Goal: Task Accomplishment & Management: Manage account settings

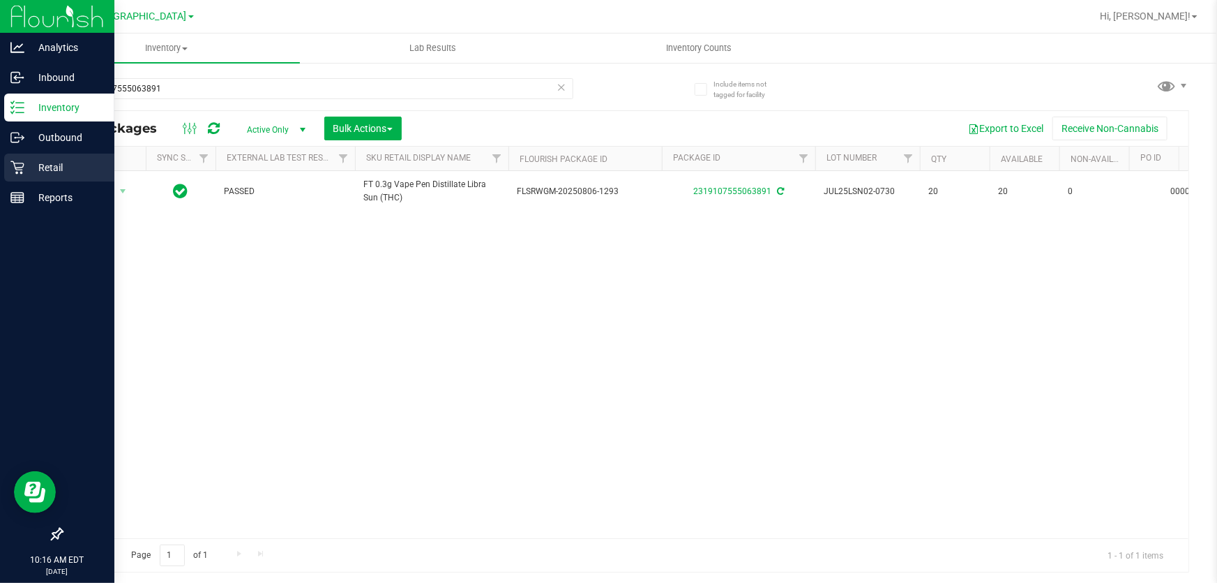
click at [27, 164] on p "Retail" at bounding box center [66, 167] width 84 height 17
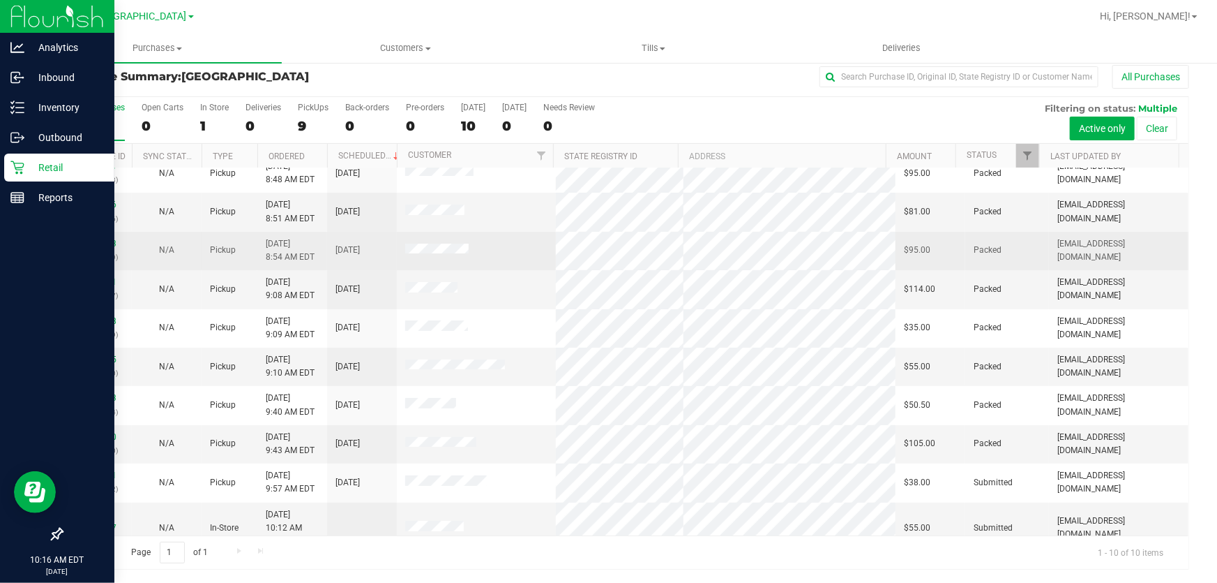
scroll to position [17, 0]
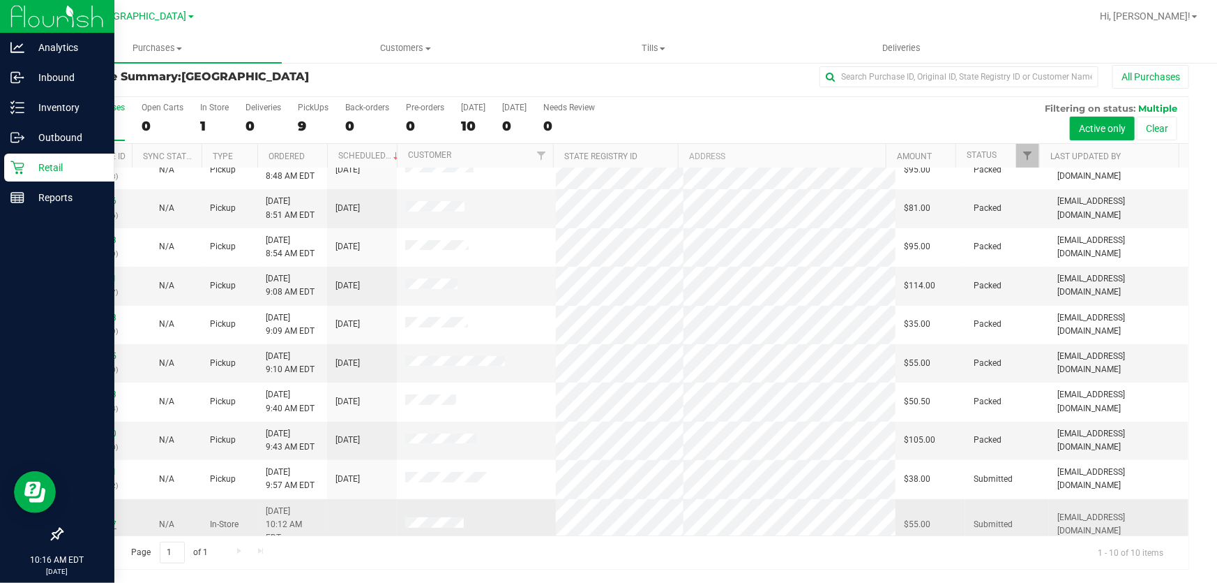
click at [82, 519] on link "12023317" at bounding box center [96, 524] width 39 height 10
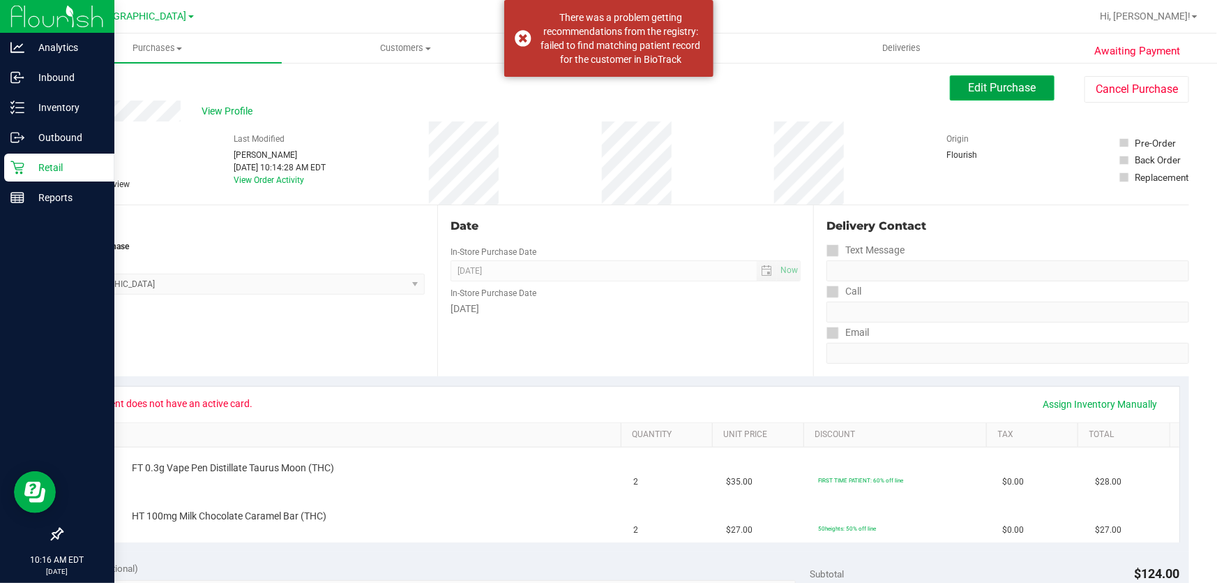
click at [969, 84] on span "Edit Purchase" at bounding box center [1003, 87] width 68 height 13
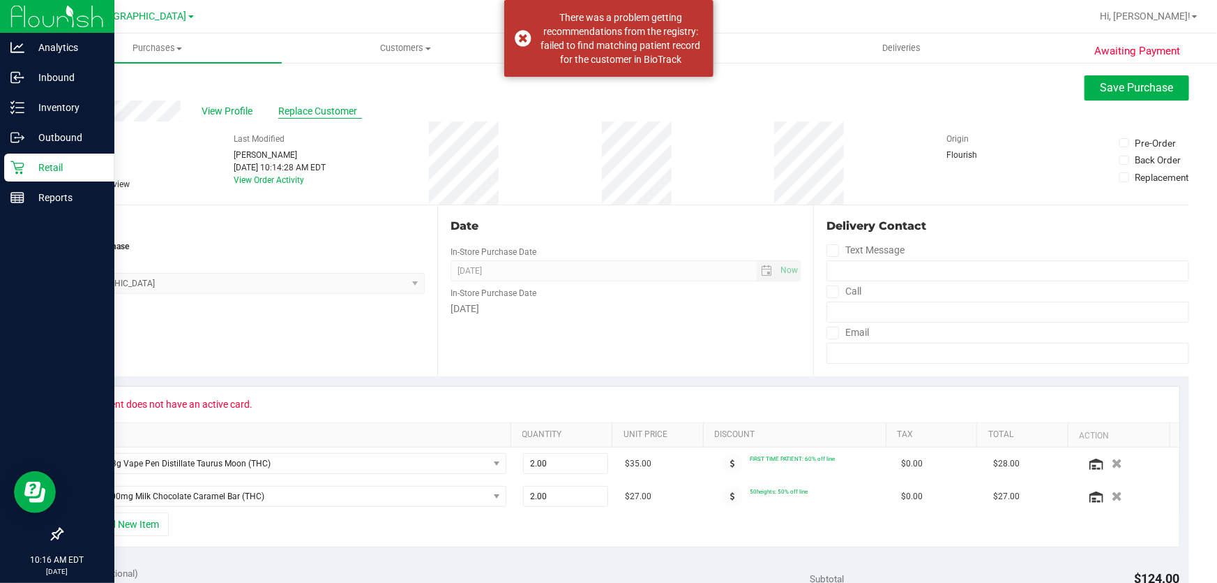
click at [340, 106] on span "Replace Customer" at bounding box center [320, 111] width 84 height 15
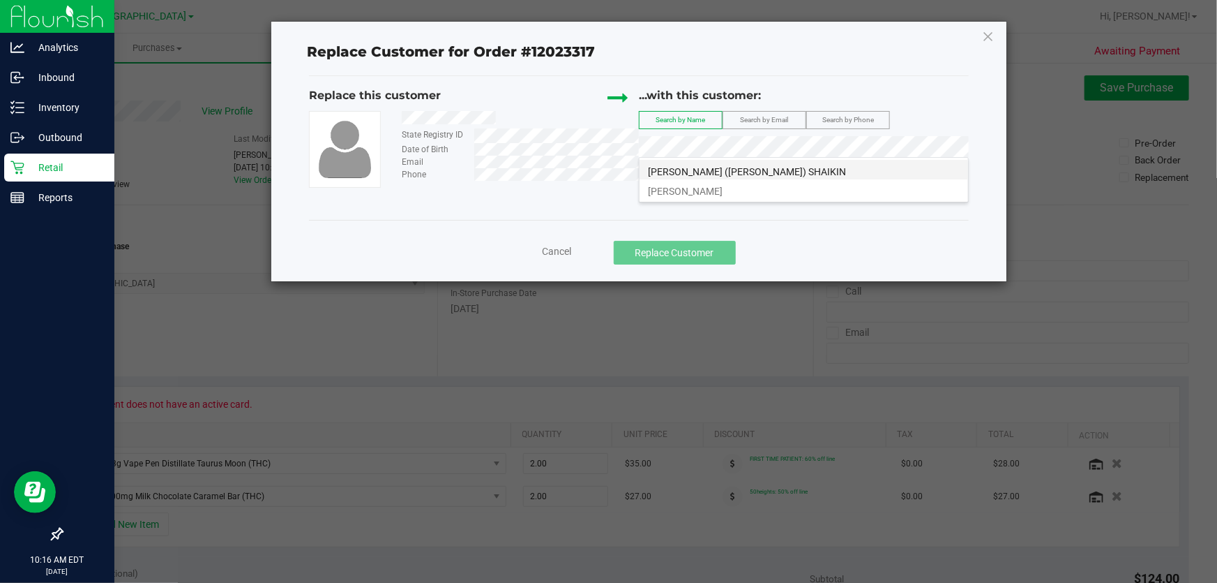
click at [779, 172] on li "[PERSON_NAME] ([PERSON_NAME]) SHAIKIN" at bounding box center [804, 170] width 329 height 20
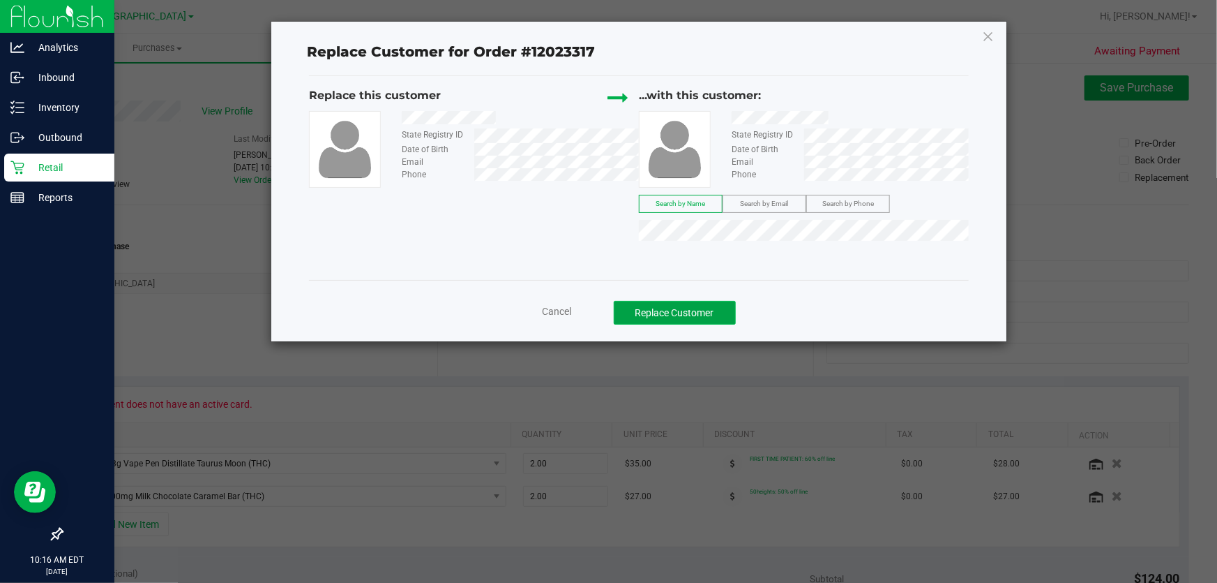
click at [706, 319] on button "Replace Customer" at bounding box center [675, 313] width 122 height 24
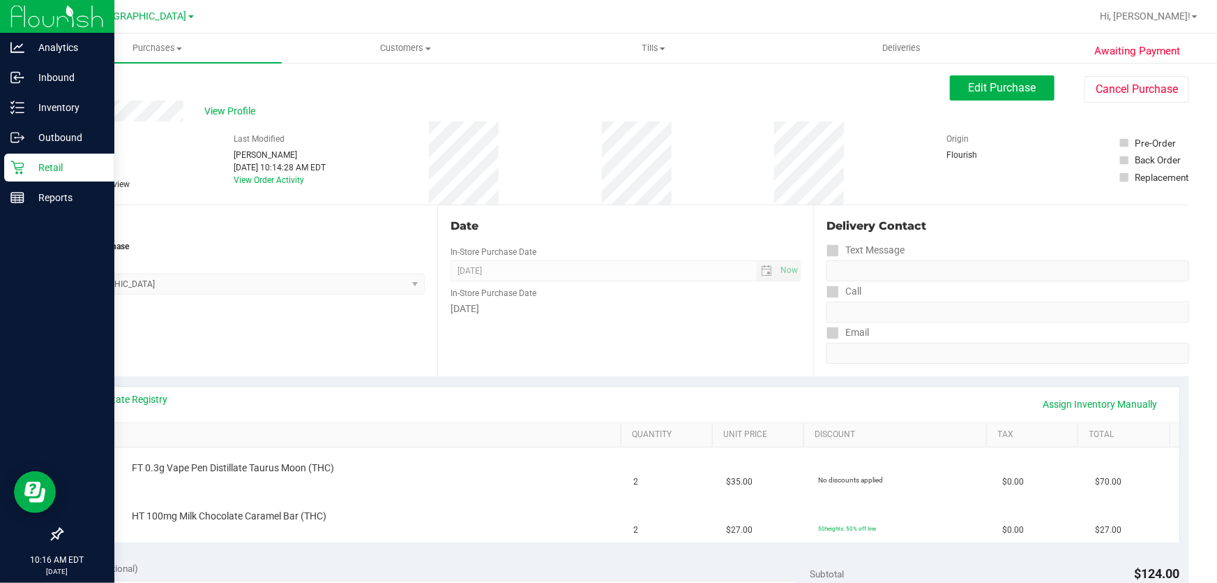
click at [27, 164] on p "Retail" at bounding box center [66, 167] width 84 height 17
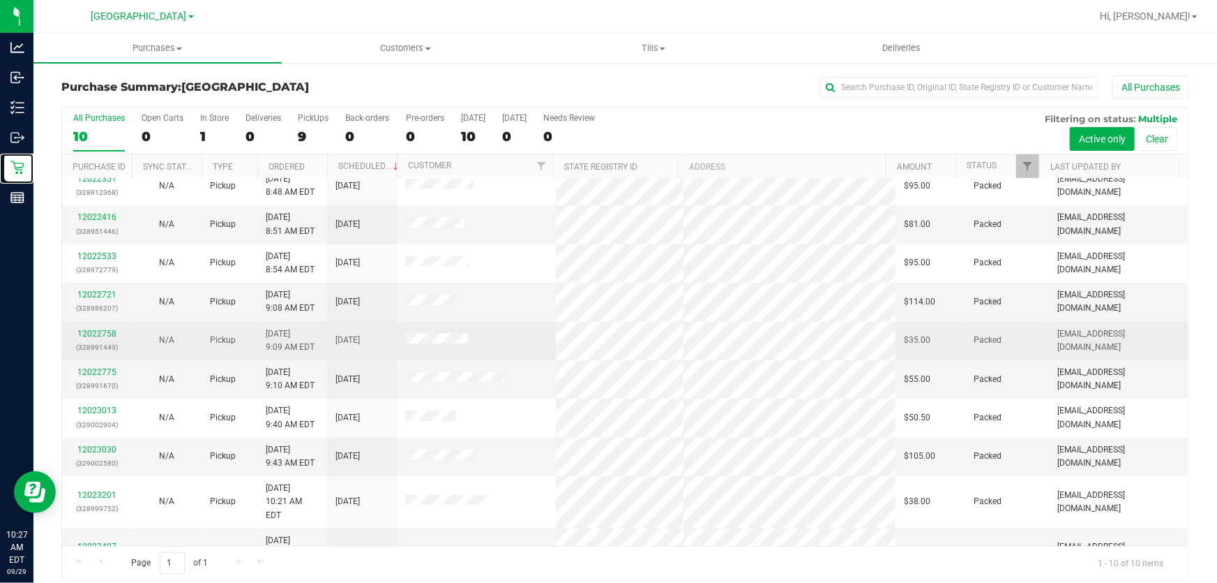
scroll to position [17, 0]
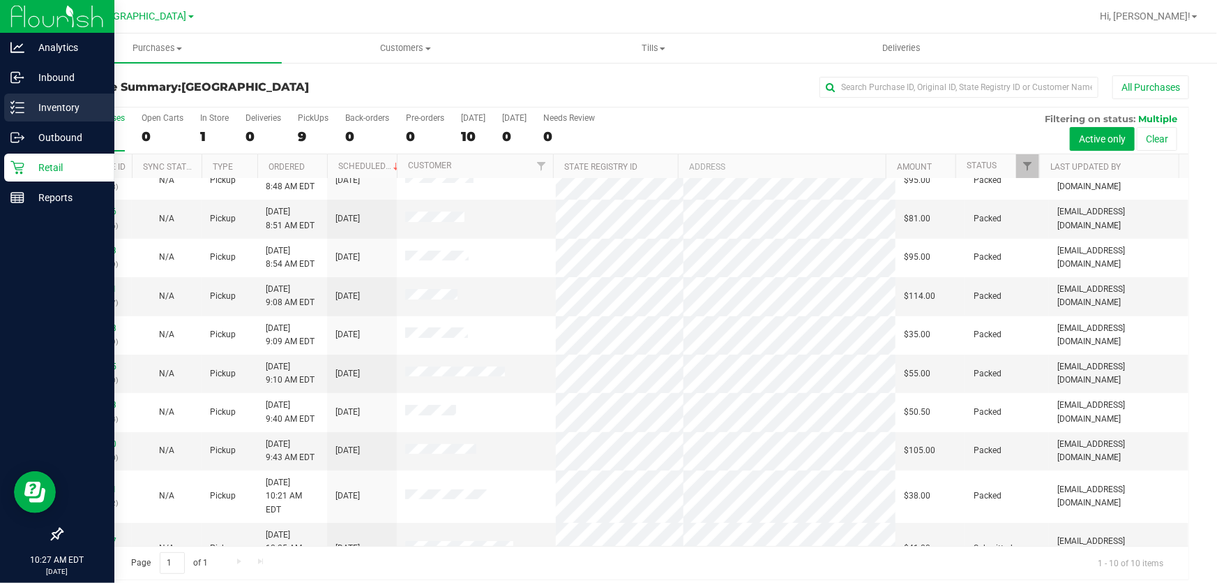
click at [48, 104] on p "Inventory" at bounding box center [66, 107] width 84 height 17
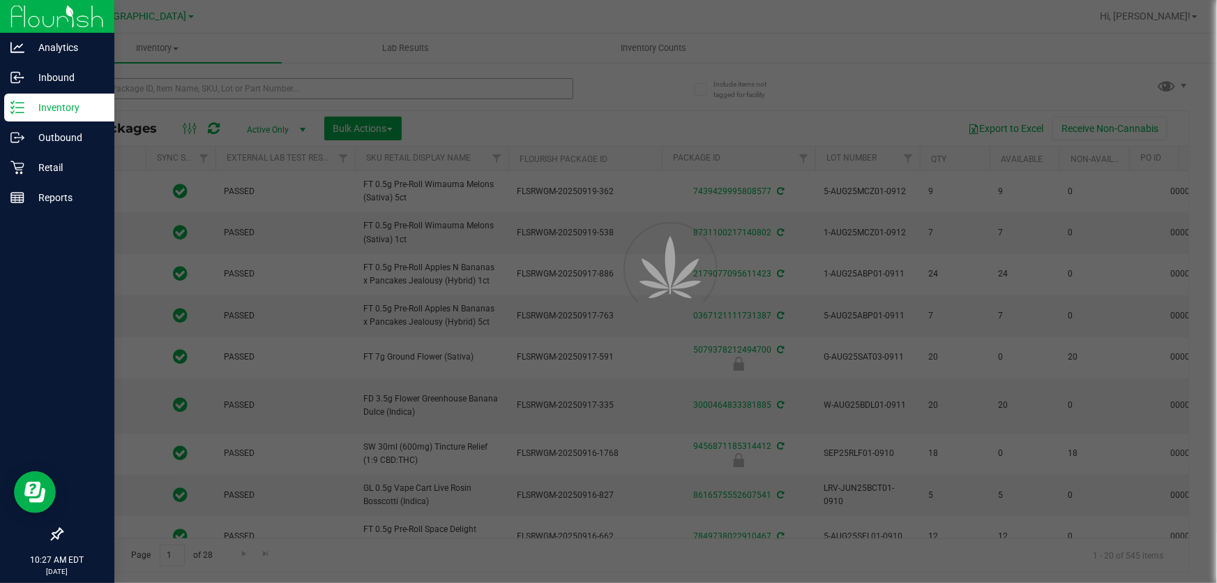
click at [180, 89] on div at bounding box center [608, 291] width 1217 height 583
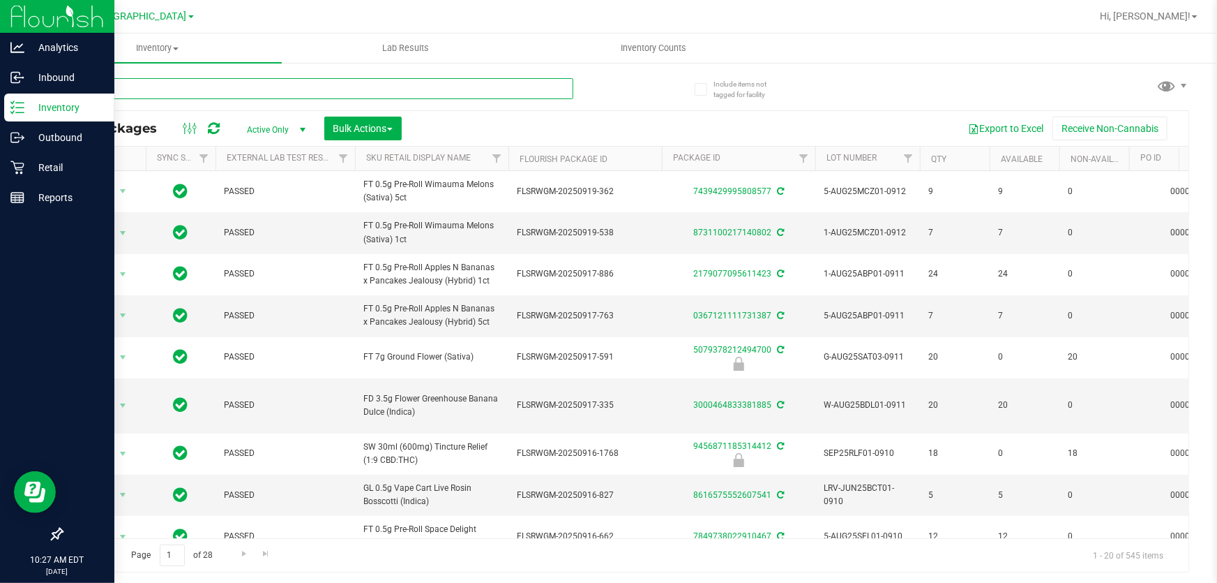
click at [180, 88] on input "text" at bounding box center [317, 88] width 512 height 21
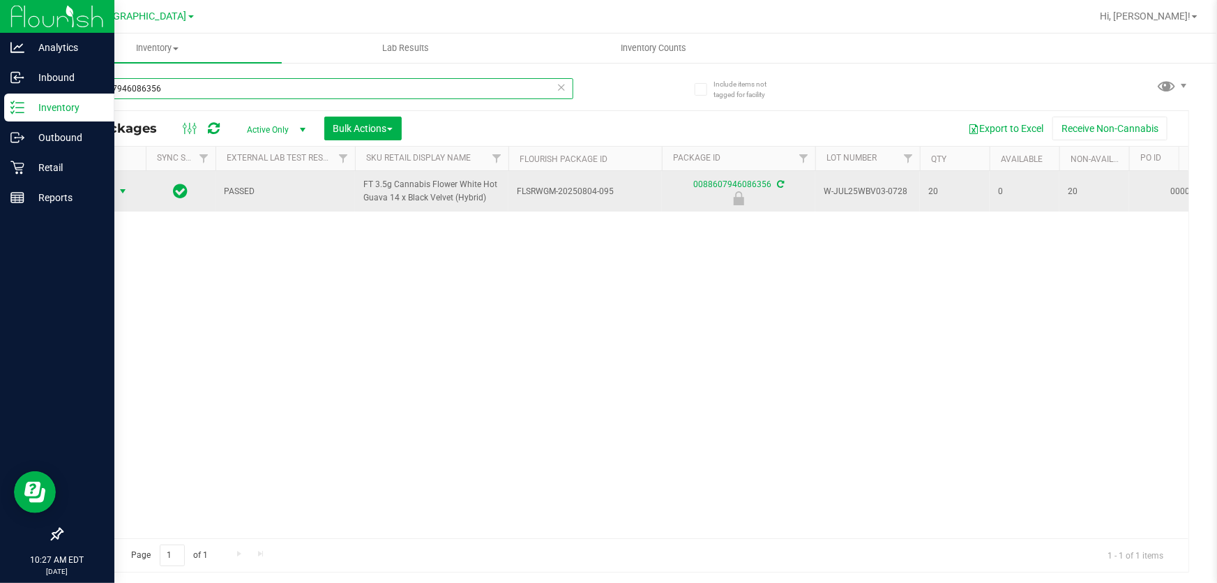
type input "0088607946086356"
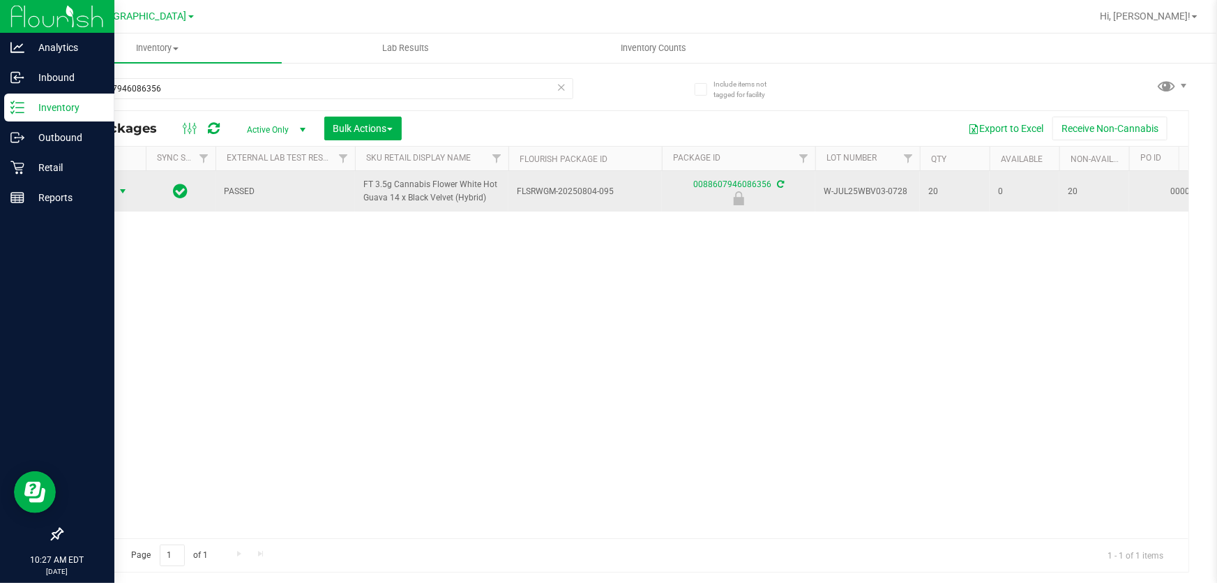
click at [124, 188] on span "select" at bounding box center [122, 191] width 11 height 11
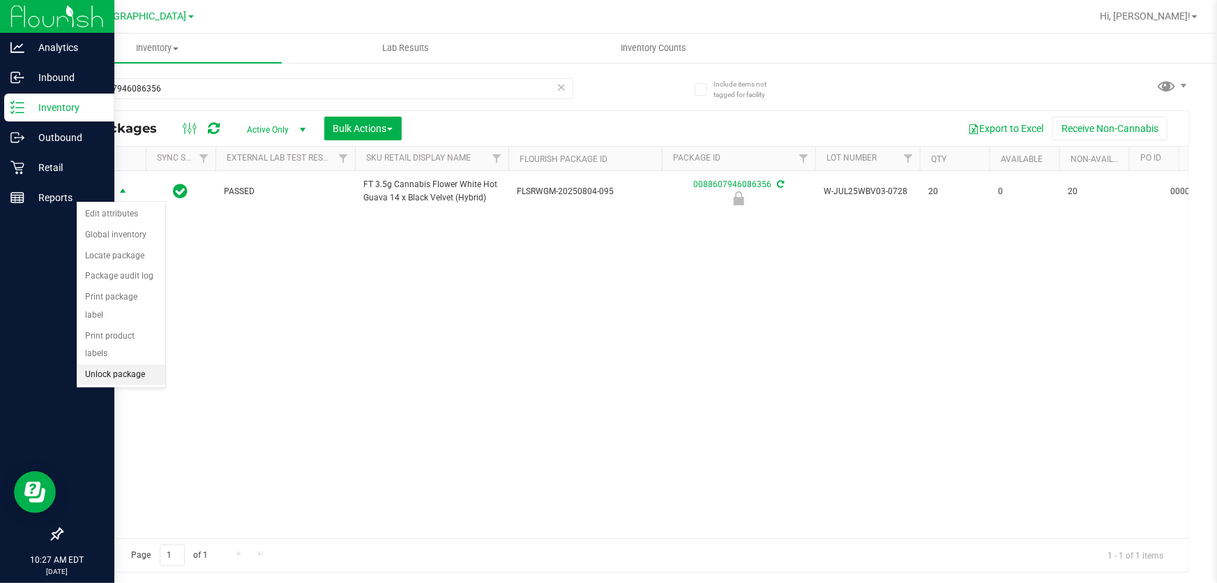
click at [111, 364] on li "Unlock package" at bounding box center [121, 374] width 89 height 21
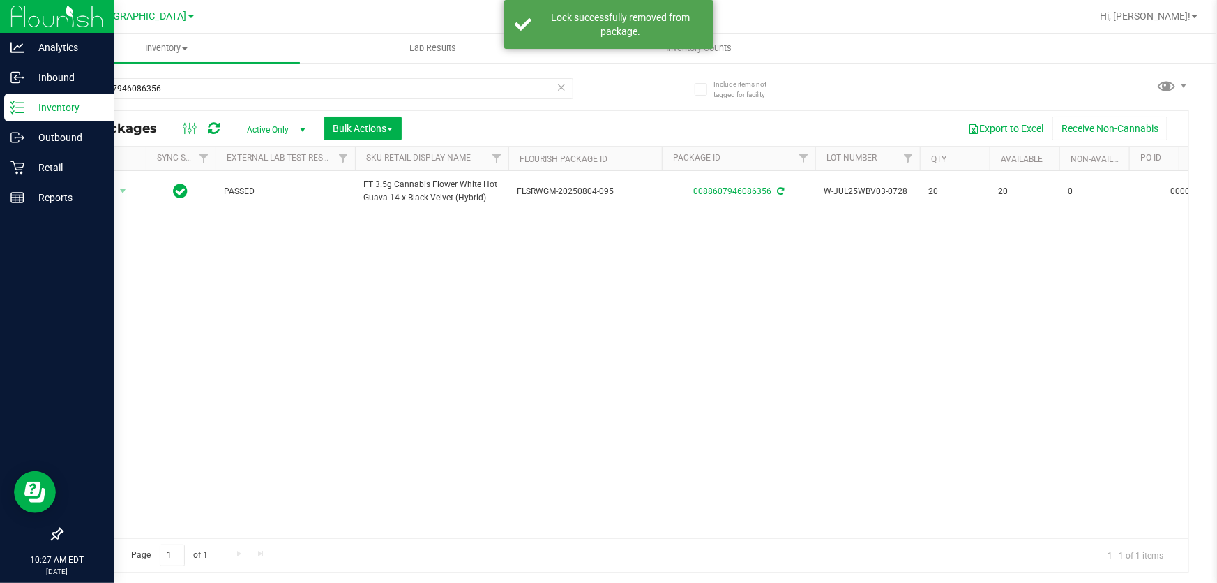
click at [558, 86] on icon at bounding box center [562, 86] width 10 height 17
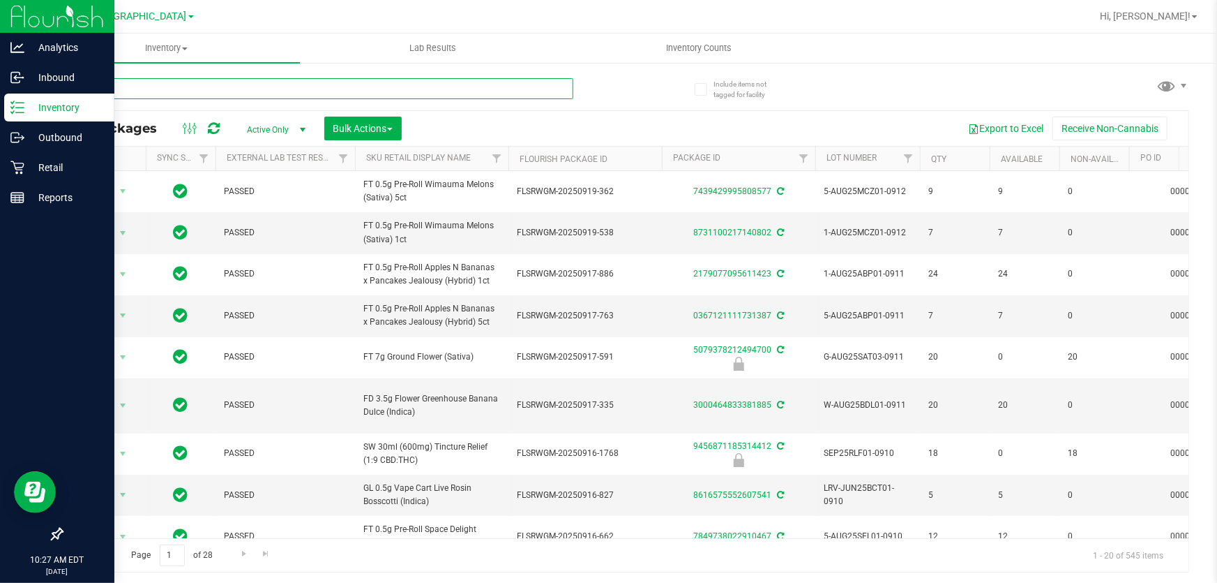
click at [299, 90] on input "text" at bounding box center [317, 88] width 512 height 21
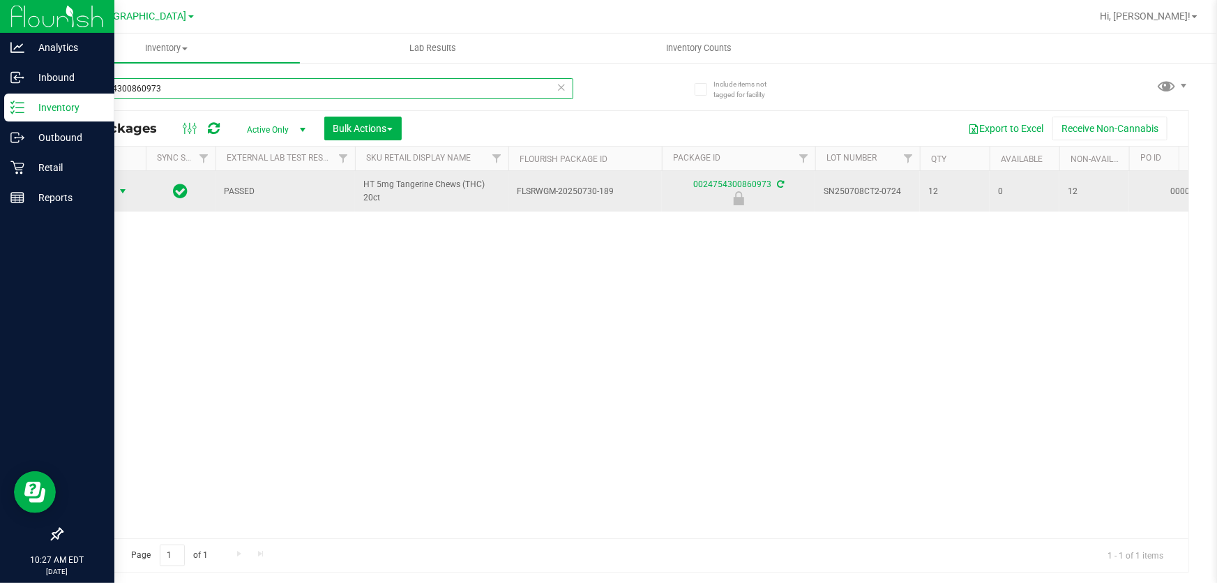
type input "0024754300860973"
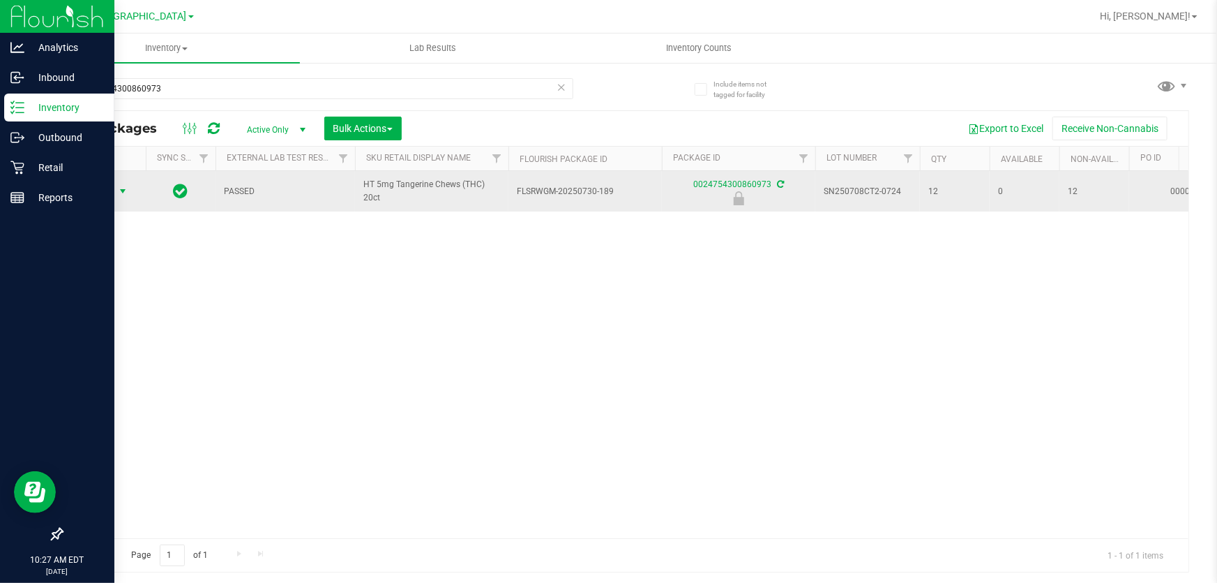
click at [125, 193] on span "select" at bounding box center [122, 191] width 11 height 11
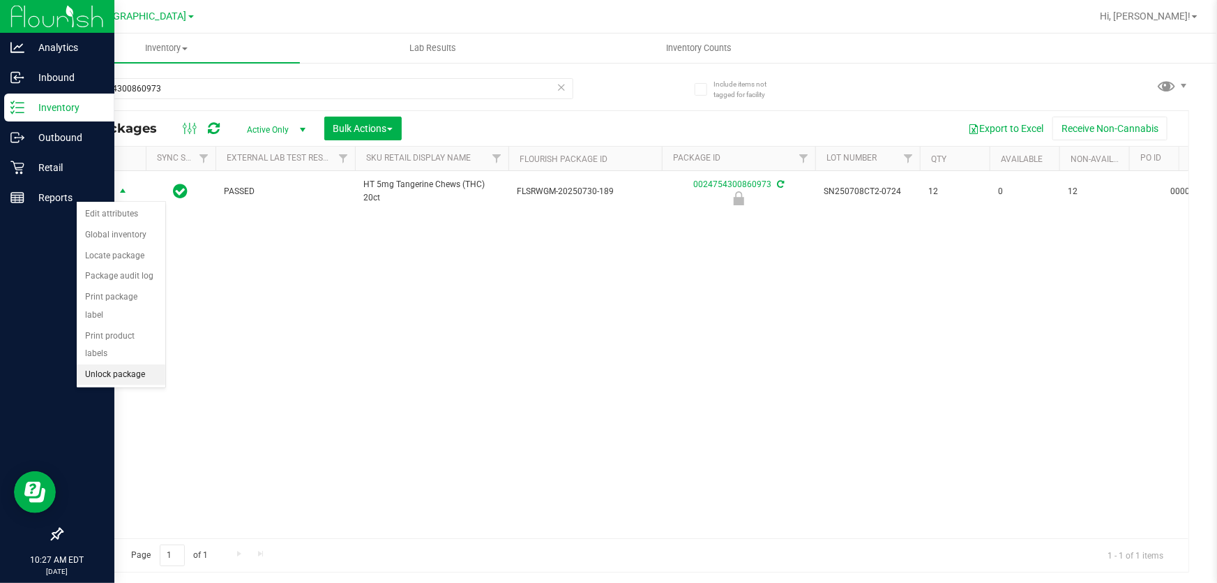
click at [137, 364] on li "Unlock package" at bounding box center [121, 374] width 89 height 21
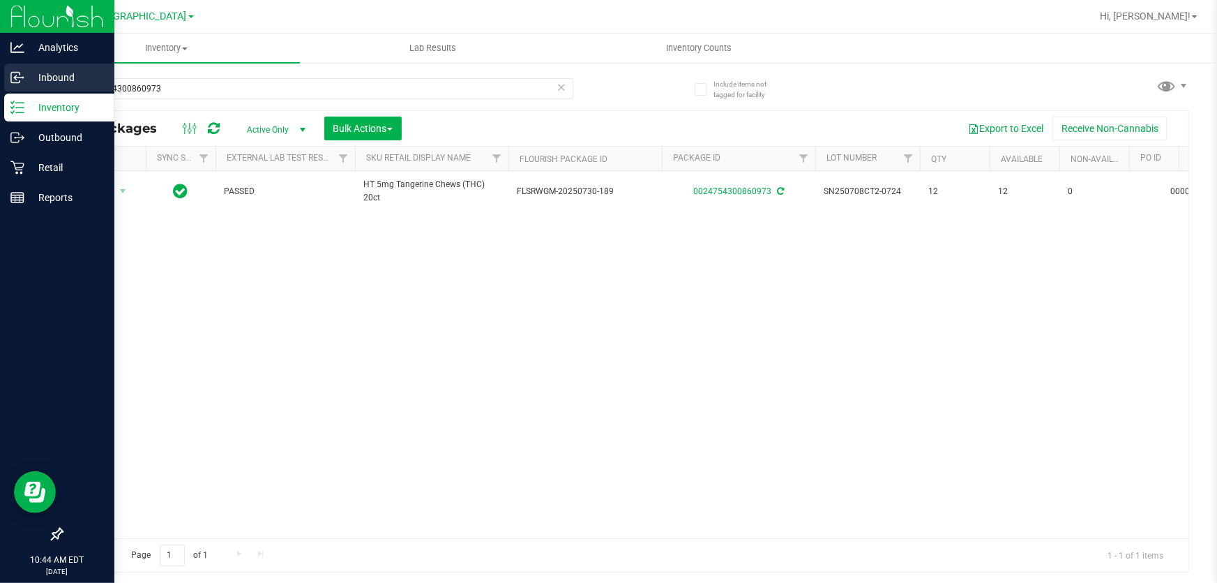
click at [33, 75] on p "Inbound" at bounding box center [66, 77] width 84 height 17
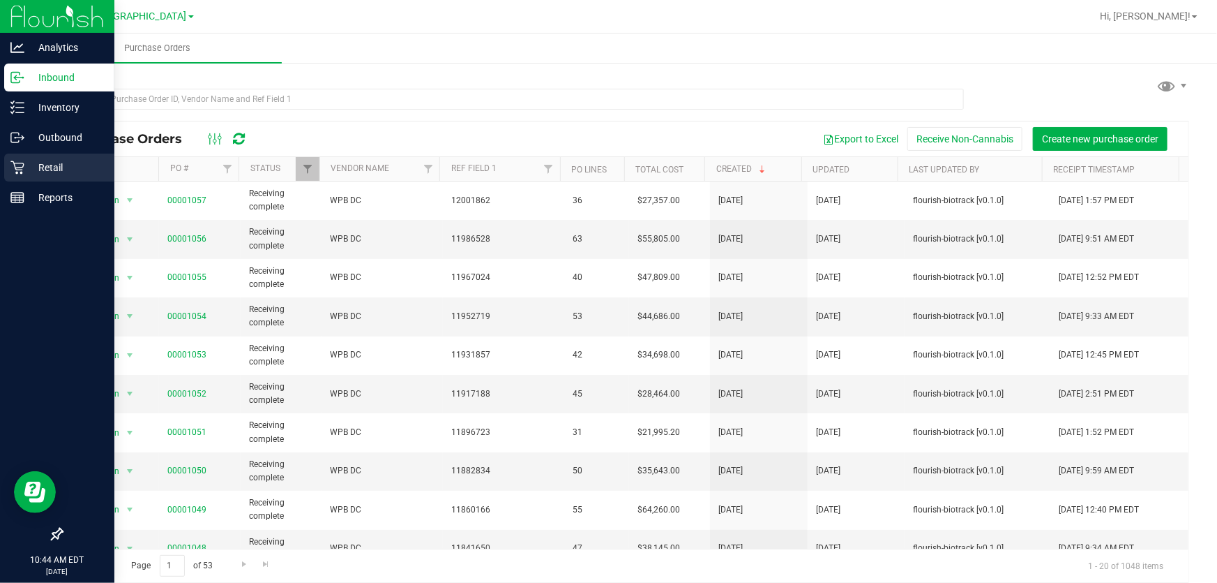
click at [60, 163] on p "Retail" at bounding box center [66, 167] width 84 height 17
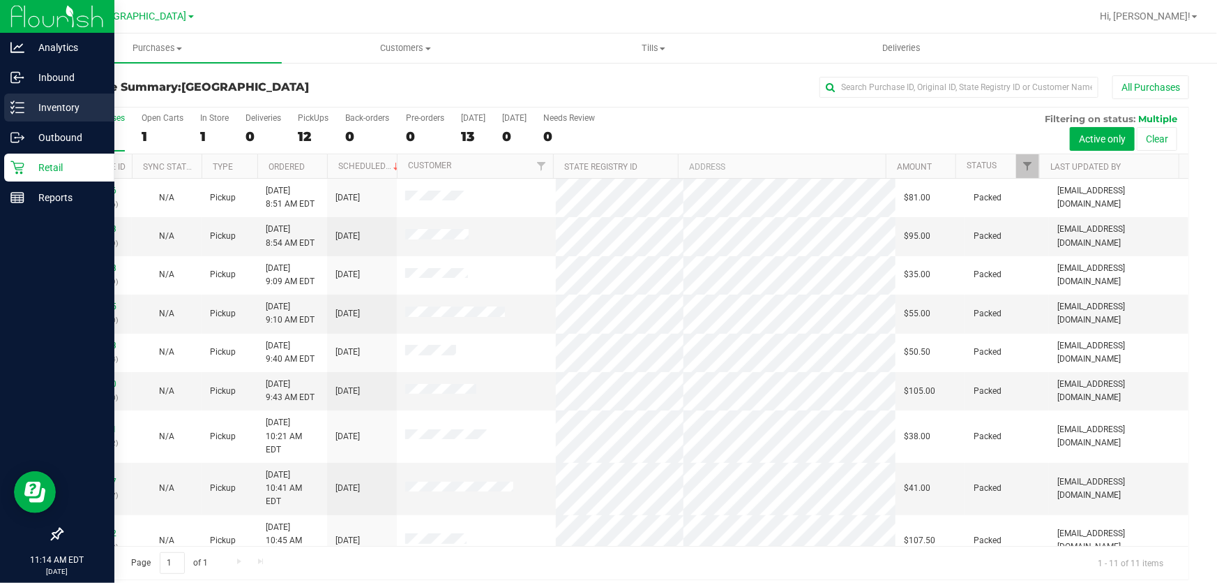
click at [56, 110] on p "Inventory" at bounding box center [66, 107] width 84 height 17
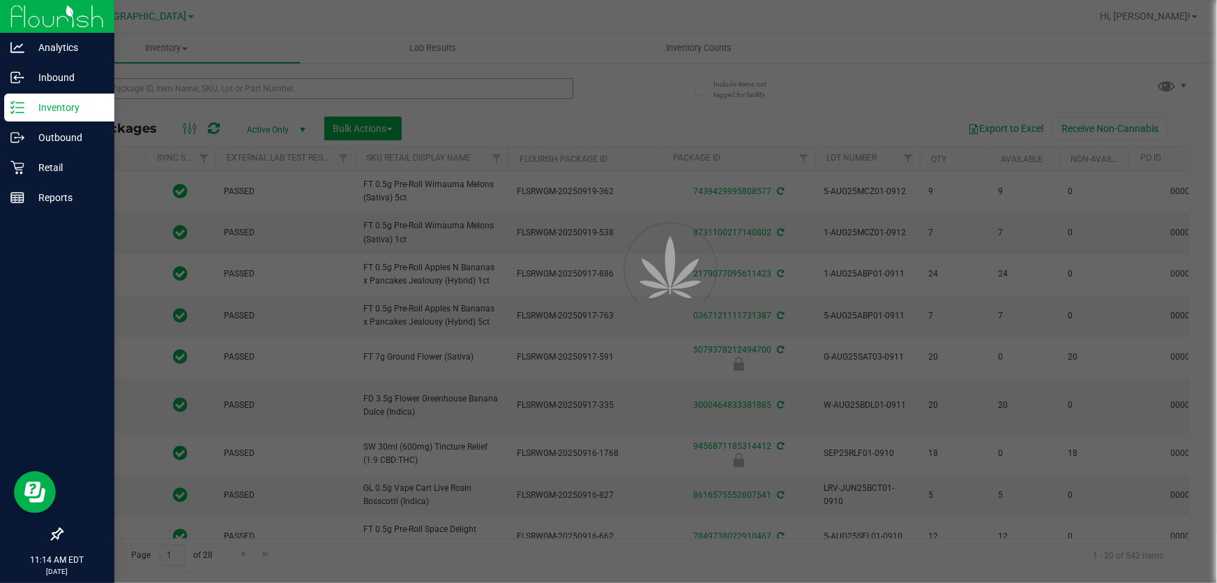
click at [209, 89] on div at bounding box center [608, 291] width 1217 height 583
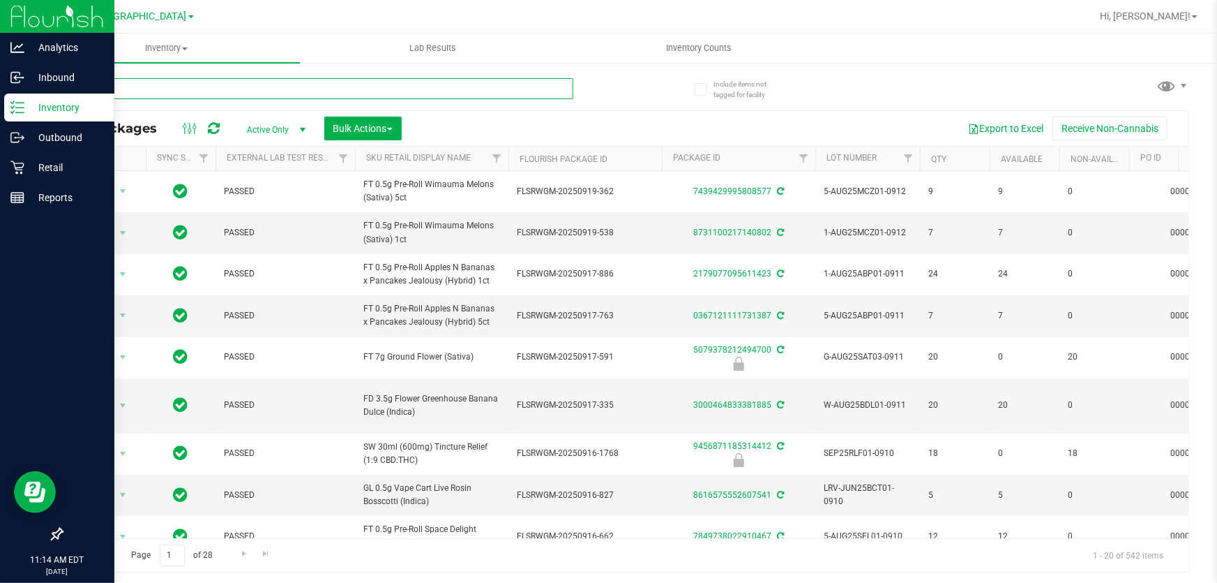
click at [209, 89] on input "text" at bounding box center [317, 88] width 512 height 21
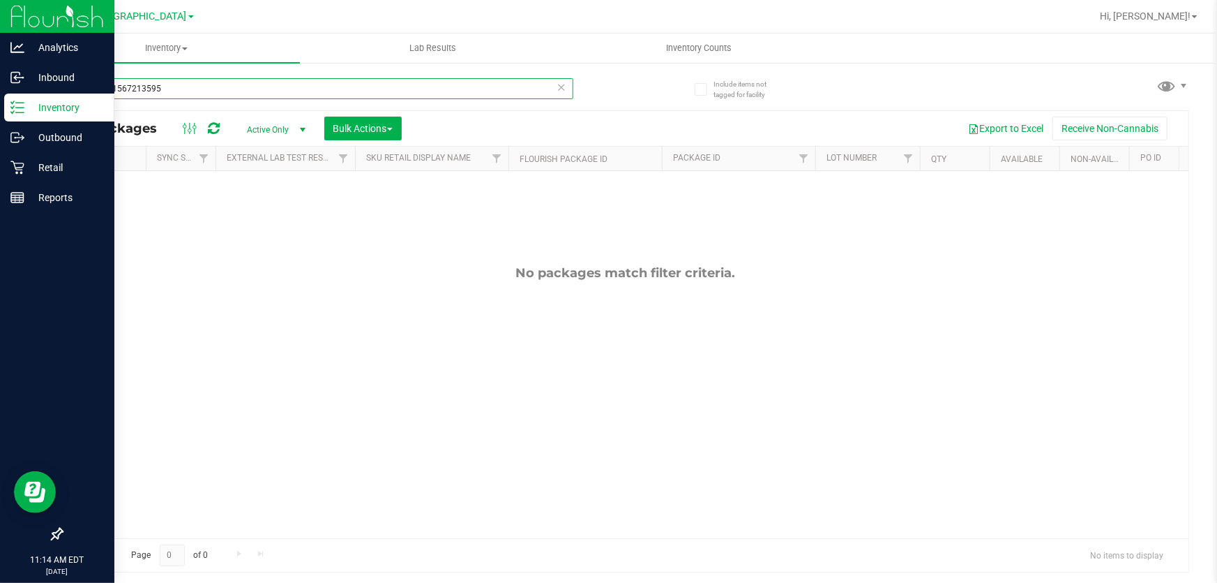
type input "4277661567213595"
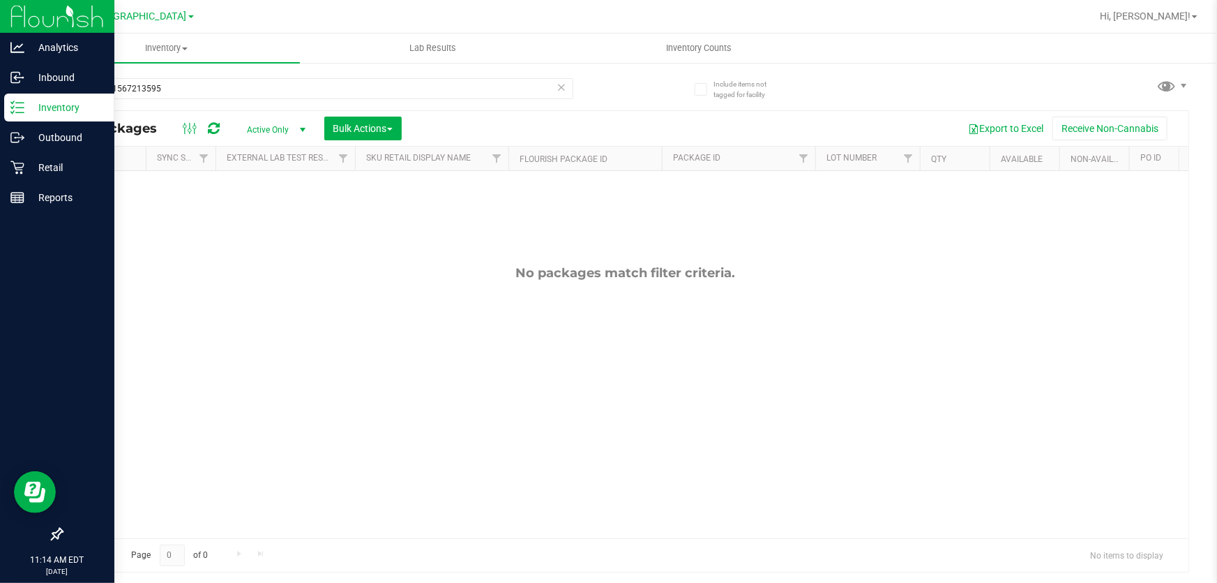
click at [558, 89] on icon at bounding box center [562, 86] width 10 height 17
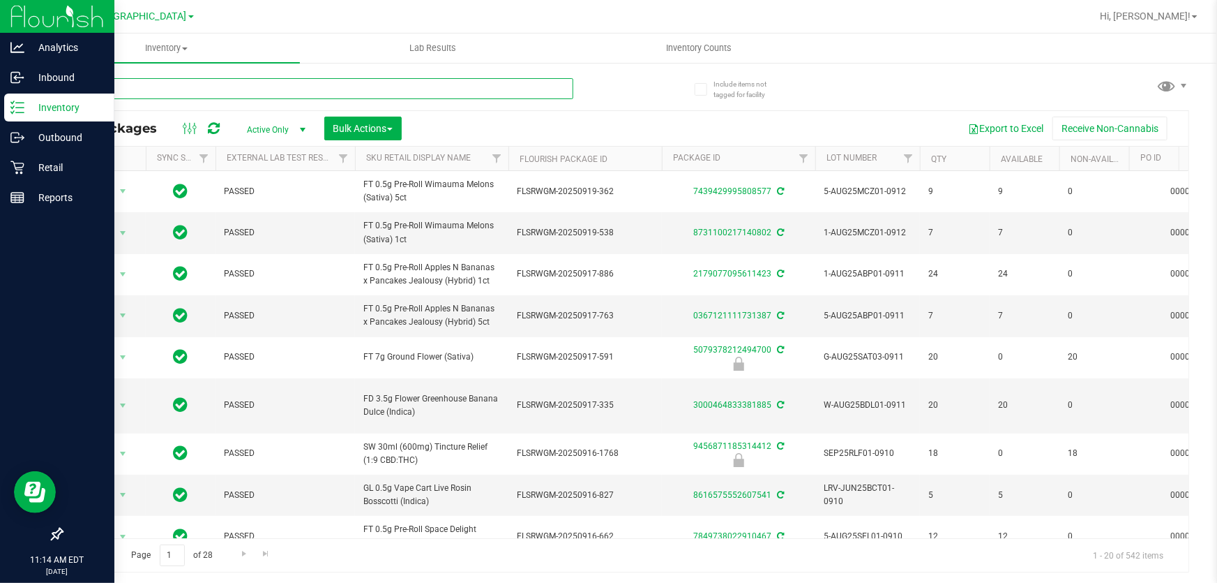
click at [451, 89] on input "text" at bounding box center [317, 88] width 512 height 21
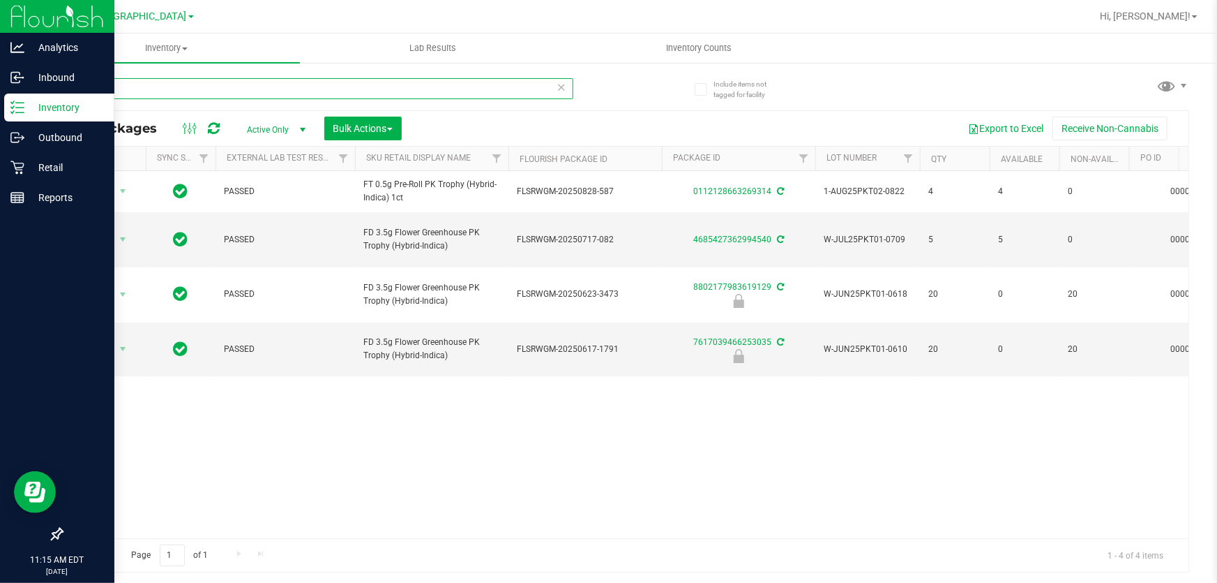
type input "pkt"
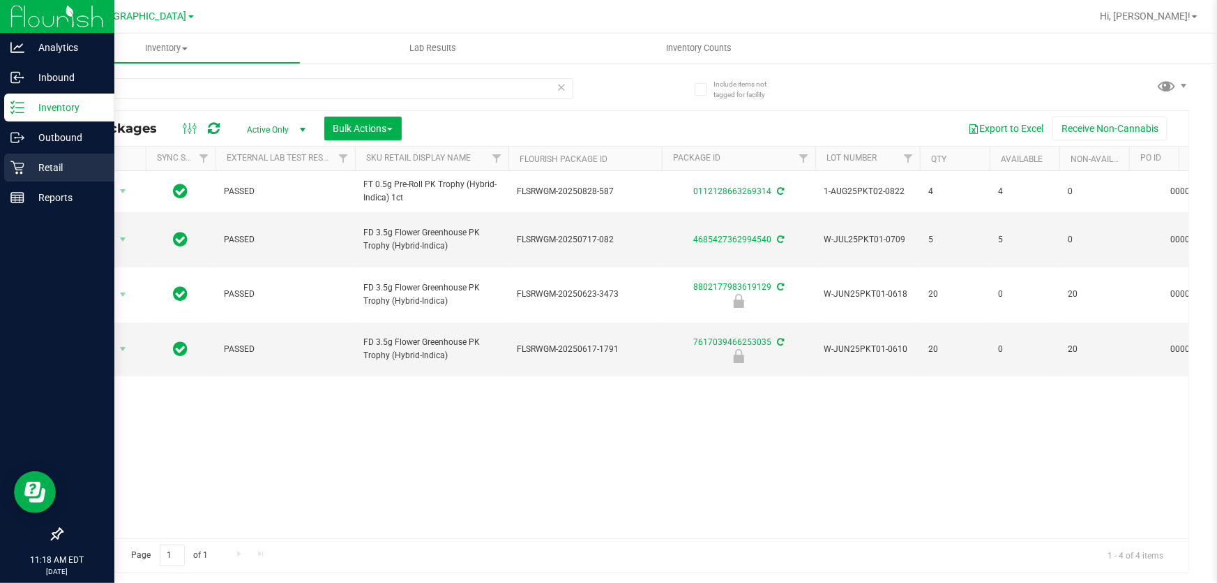
click at [49, 168] on p "Retail" at bounding box center [66, 167] width 84 height 17
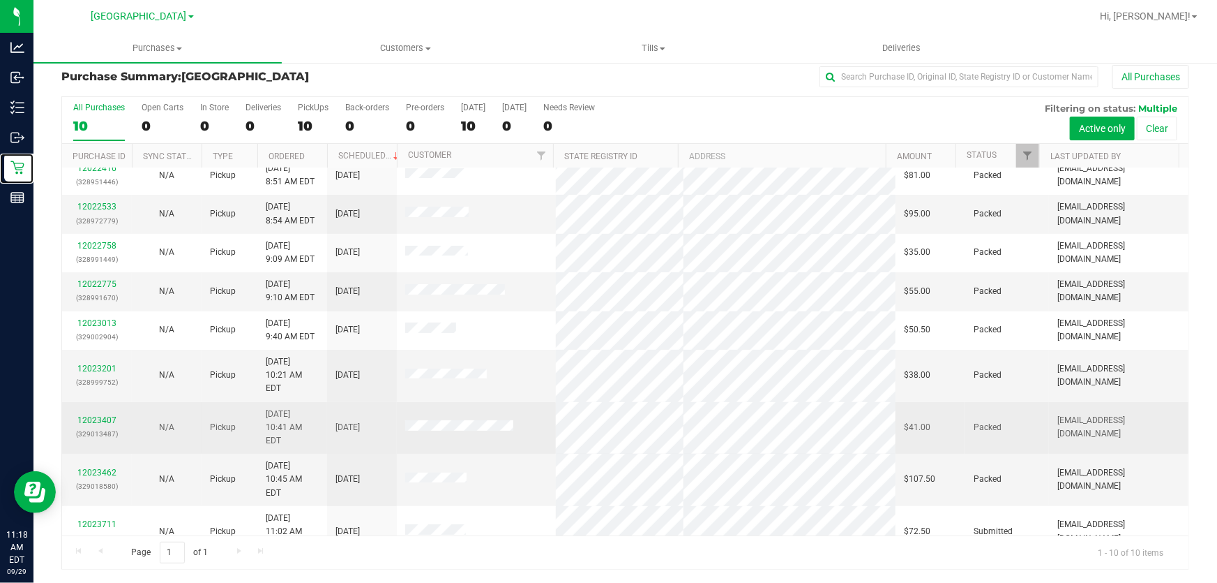
scroll to position [17, 0]
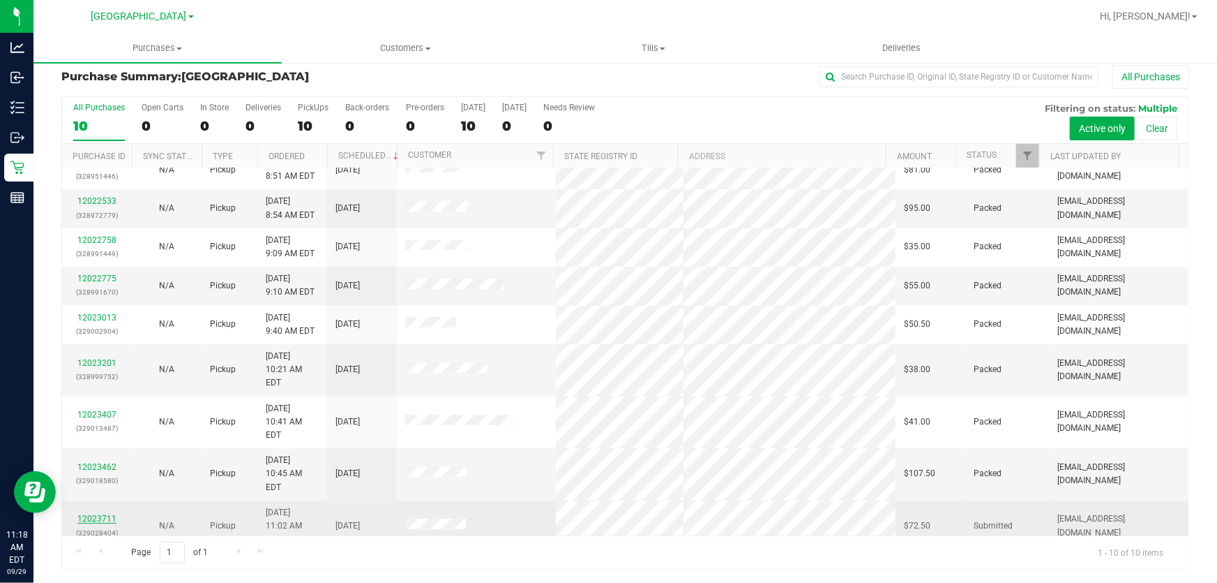
click at [98, 514] on link "12023711" at bounding box center [96, 519] width 39 height 10
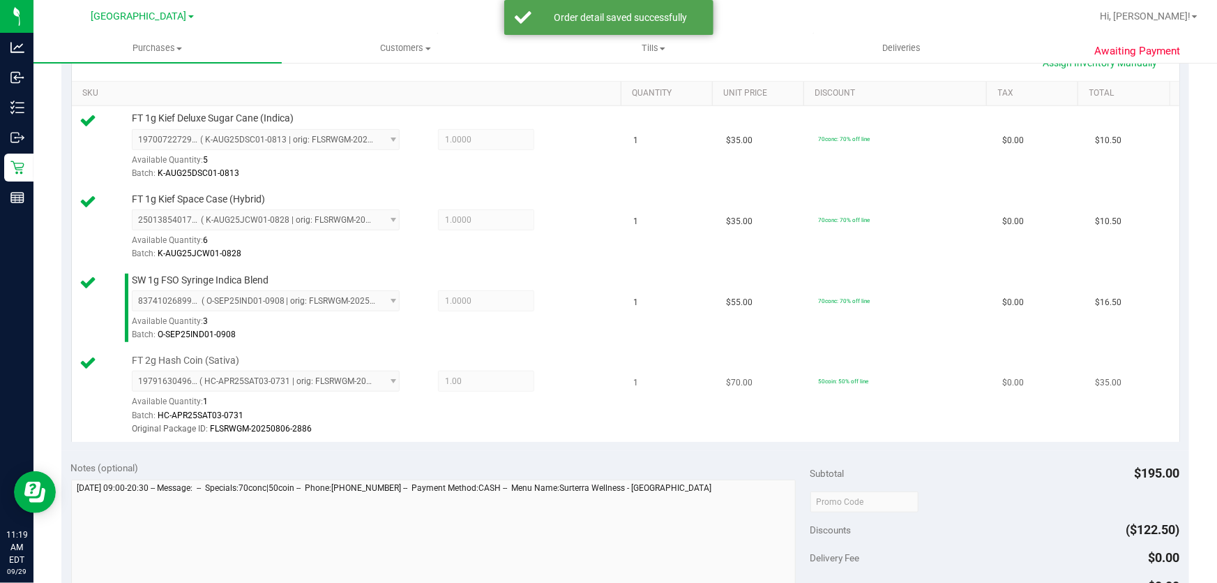
scroll to position [581, 0]
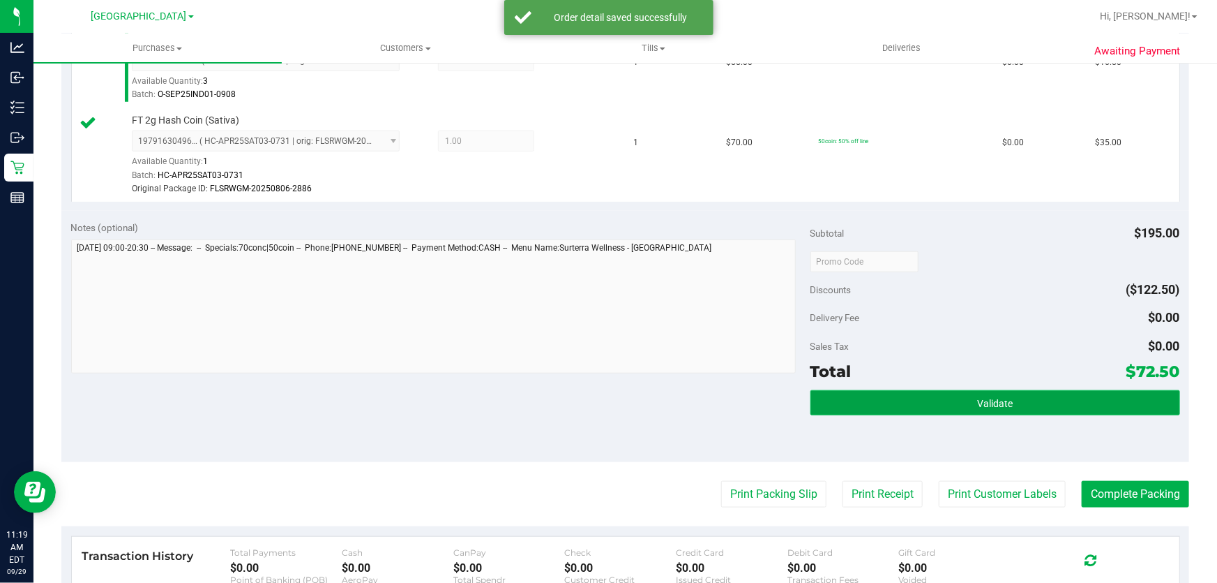
click at [954, 404] on button "Validate" at bounding box center [996, 402] width 370 height 25
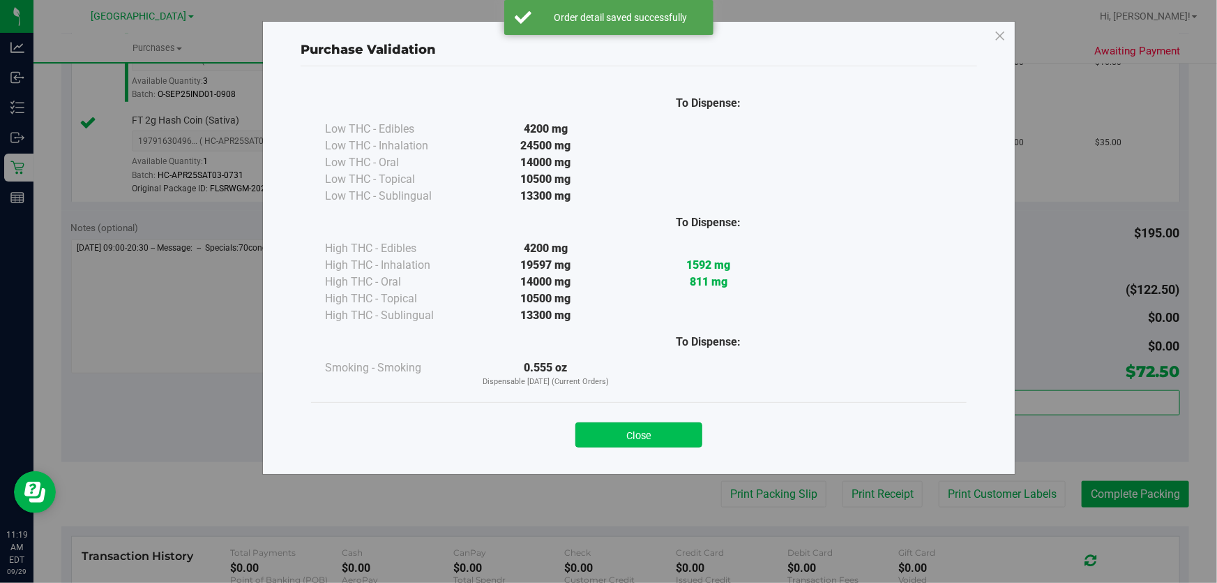
click at [652, 433] on button "Close" at bounding box center [639, 434] width 127 height 25
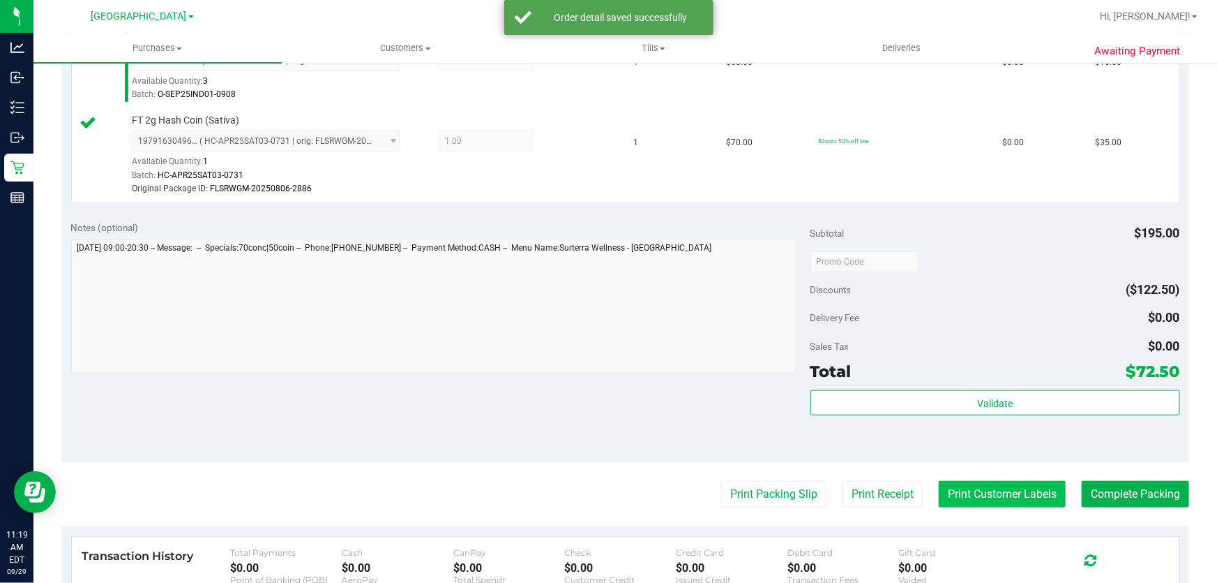
click at [972, 498] on button "Print Customer Labels" at bounding box center [1002, 494] width 127 height 27
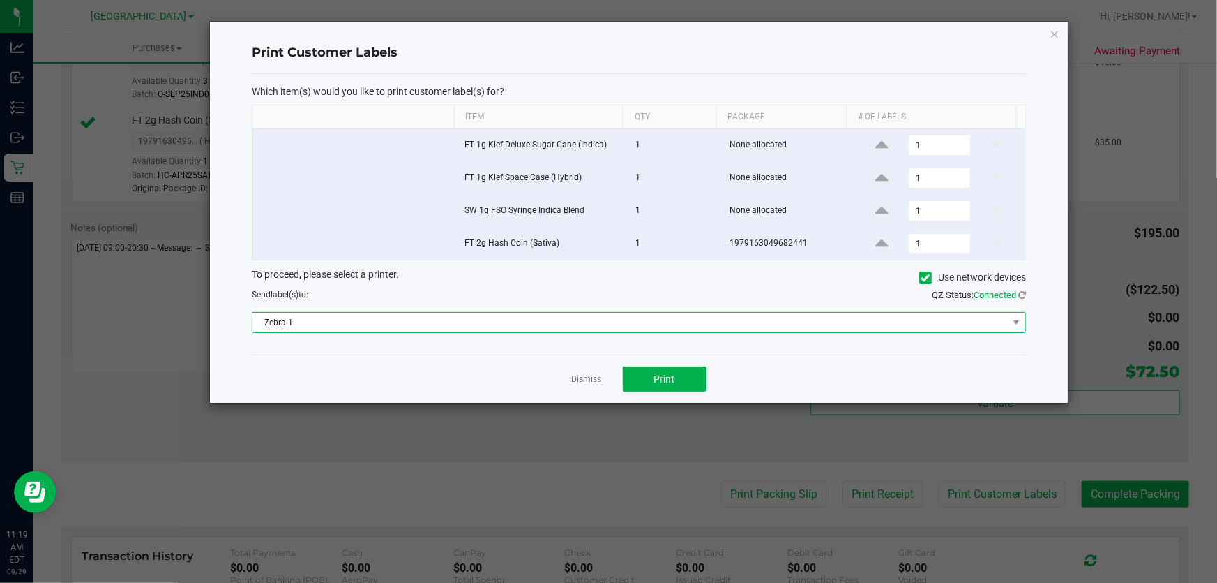
click at [797, 322] on span "Zebra-1" at bounding box center [631, 323] width 756 height 20
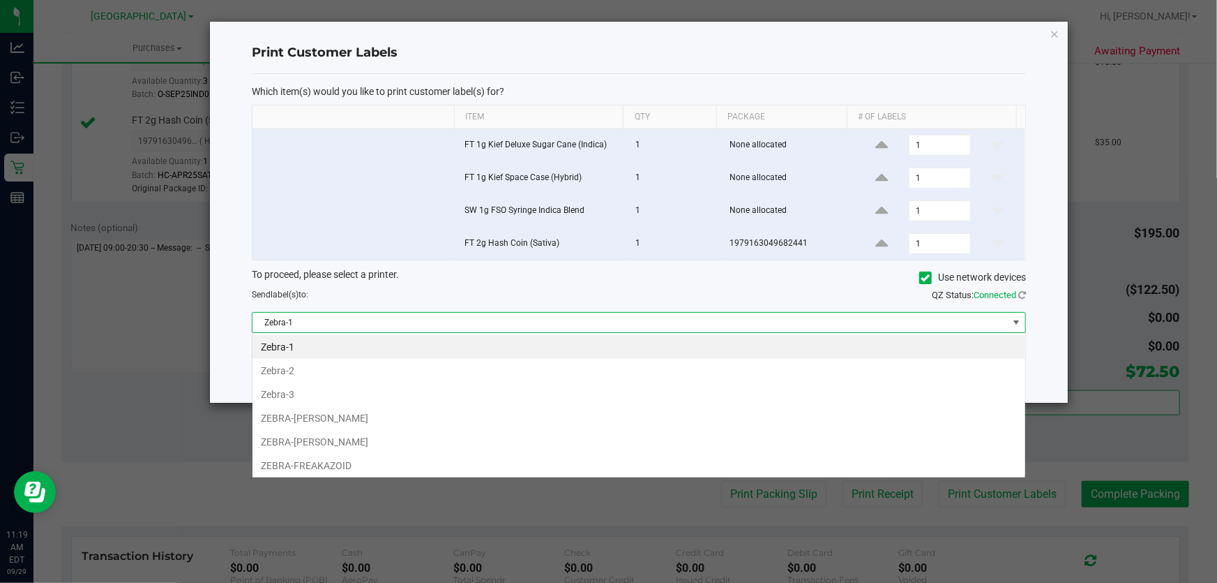
scroll to position [21, 774]
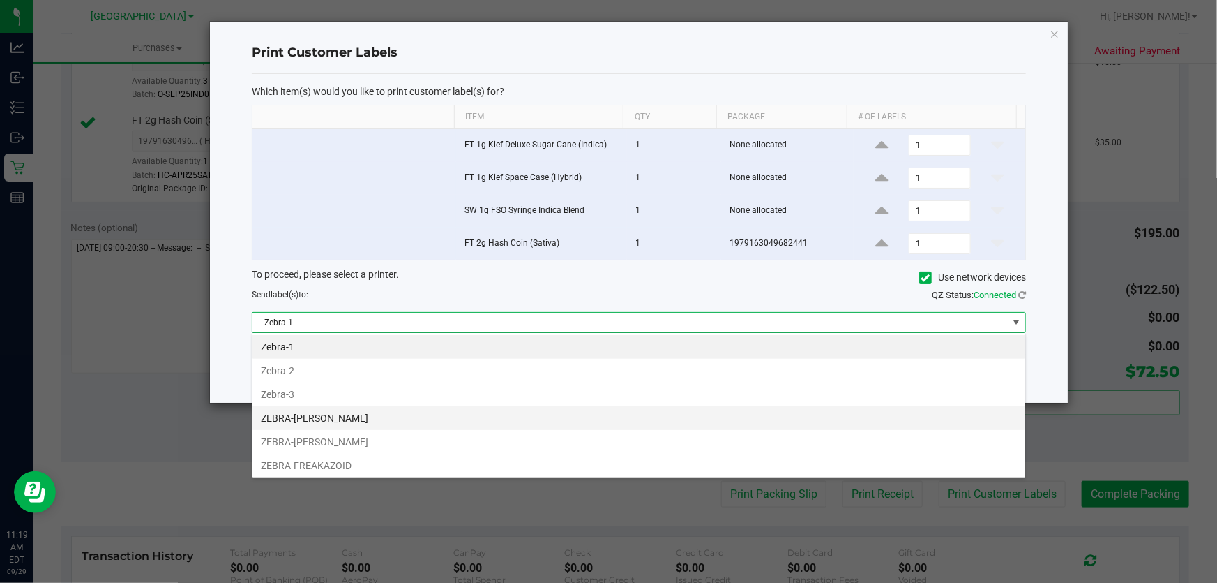
click at [400, 411] on li "ZEBRA-[PERSON_NAME]" at bounding box center [639, 418] width 773 height 24
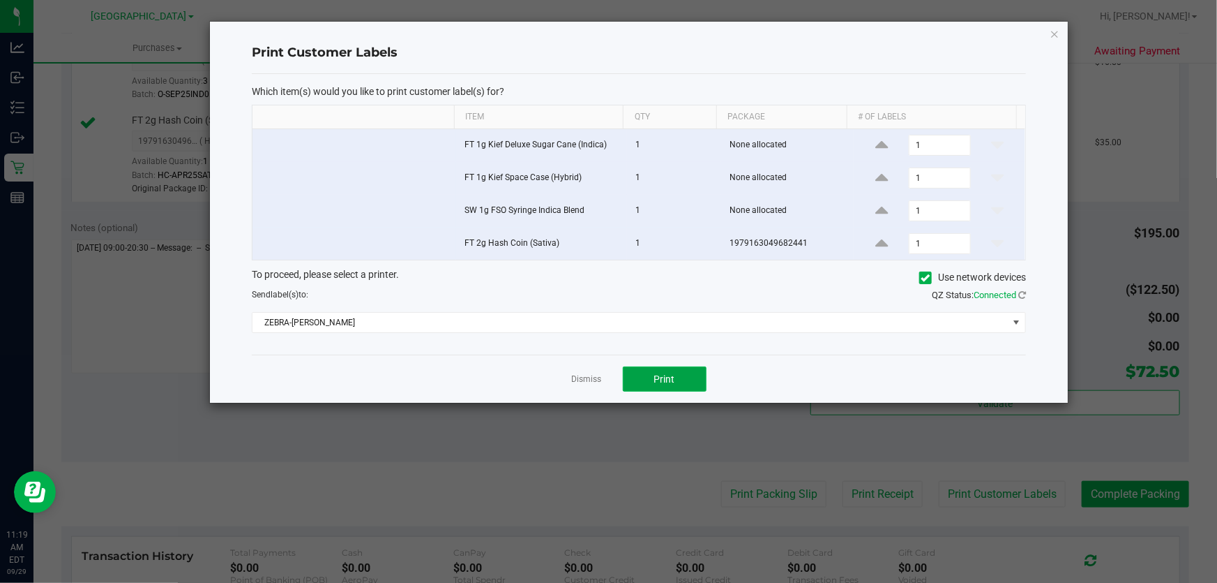
click at [646, 369] on button "Print" at bounding box center [665, 378] width 84 height 25
click at [593, 380] on link "Dismiss" at bounding box center [587, 379] width 30 height 12
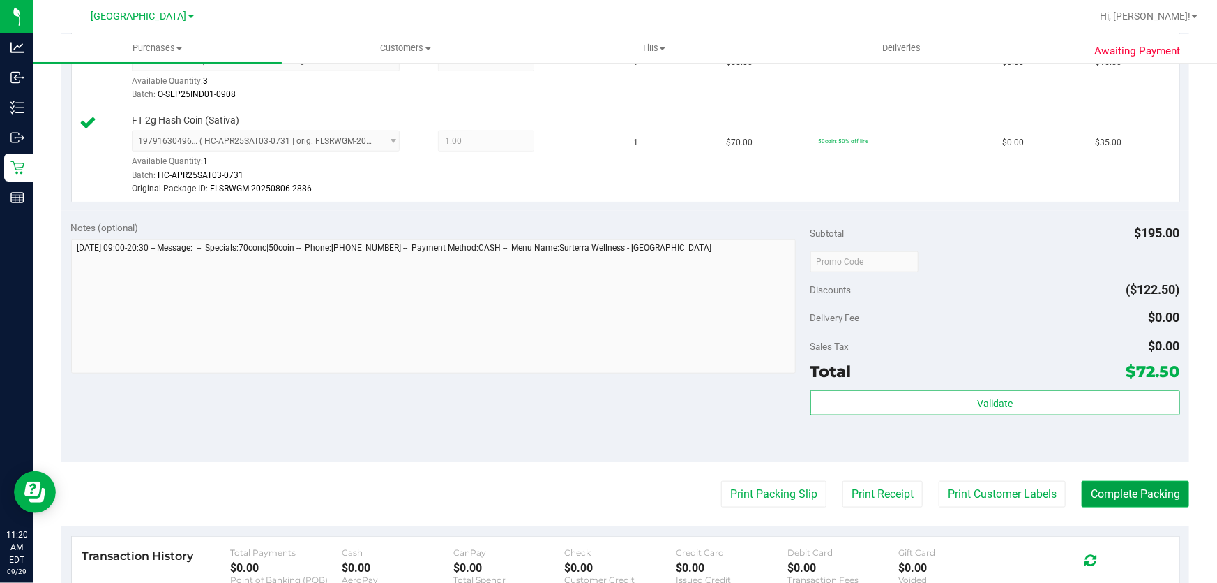
click at [1158, 493] on button "Complete Packing" at bounding box center [1135, 494] width 107 height 27
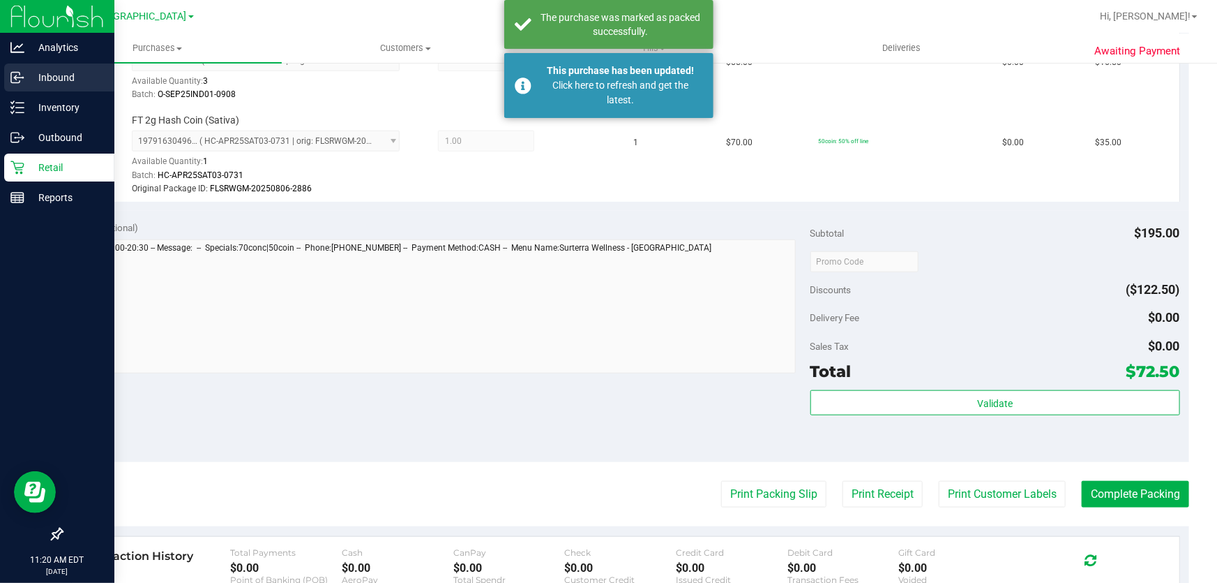
click at [54, 73] on p "Inbound" at bounding box center [66, 77] width 84 height 17
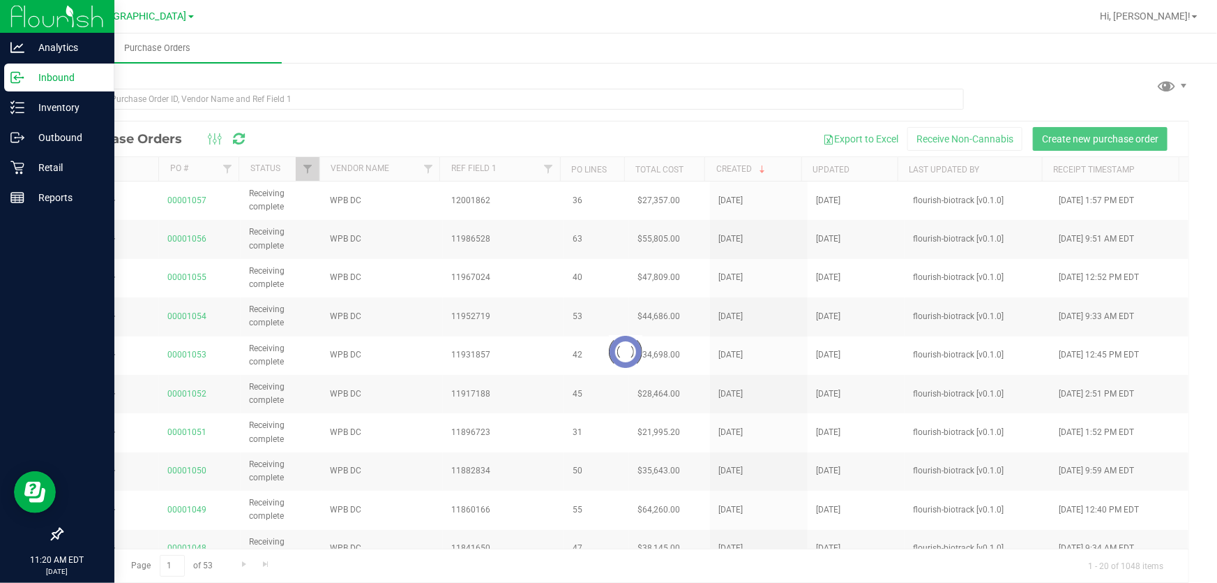
click at [54, 73] on p "Inbound" at bounding box center [66, 77] width 84 height 17
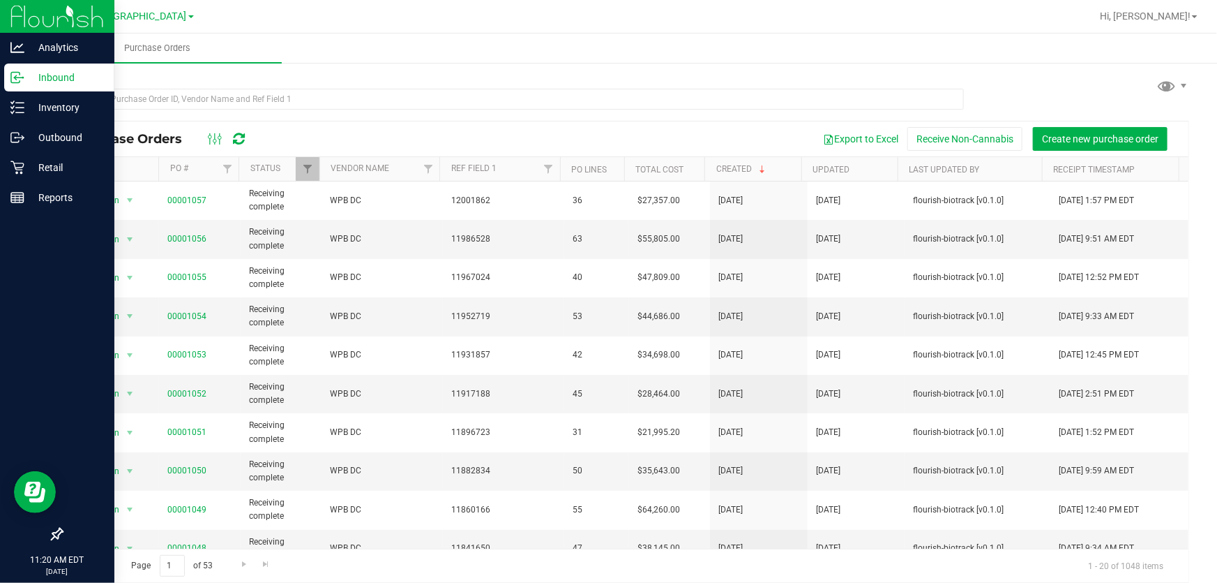
click at [54, 73] on p "Inbound" at bounding box center [66, 77] width 84 height 17
click at [51, 167] on p "Retail" at bounding box center [66, 167] width 84 height 17
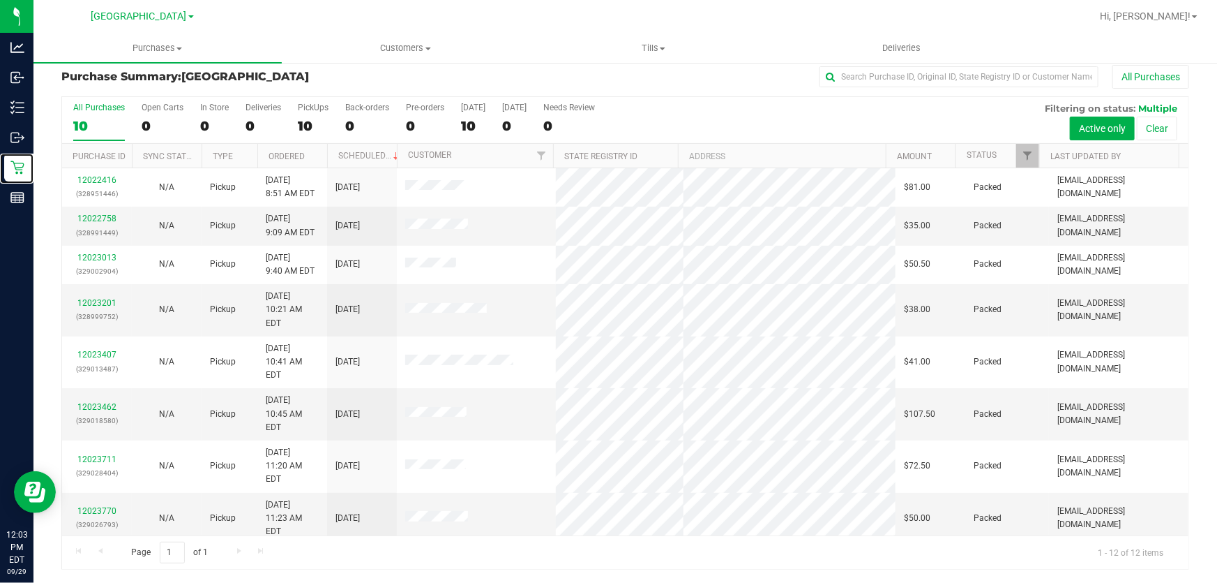
scroll to position [95, 0]
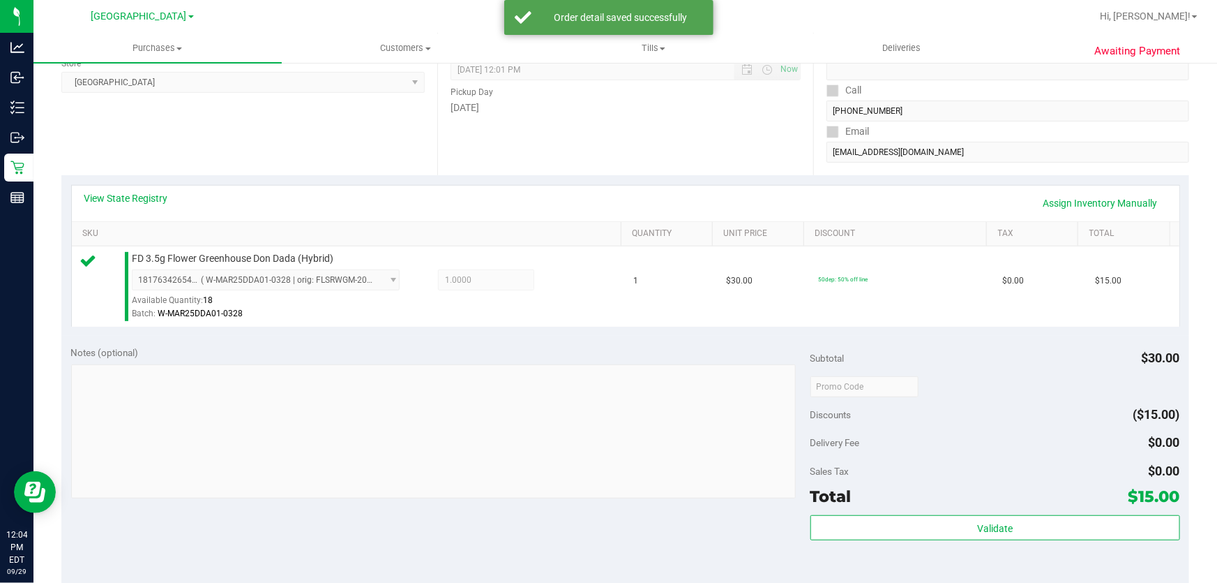
scroll to position [518, 0]
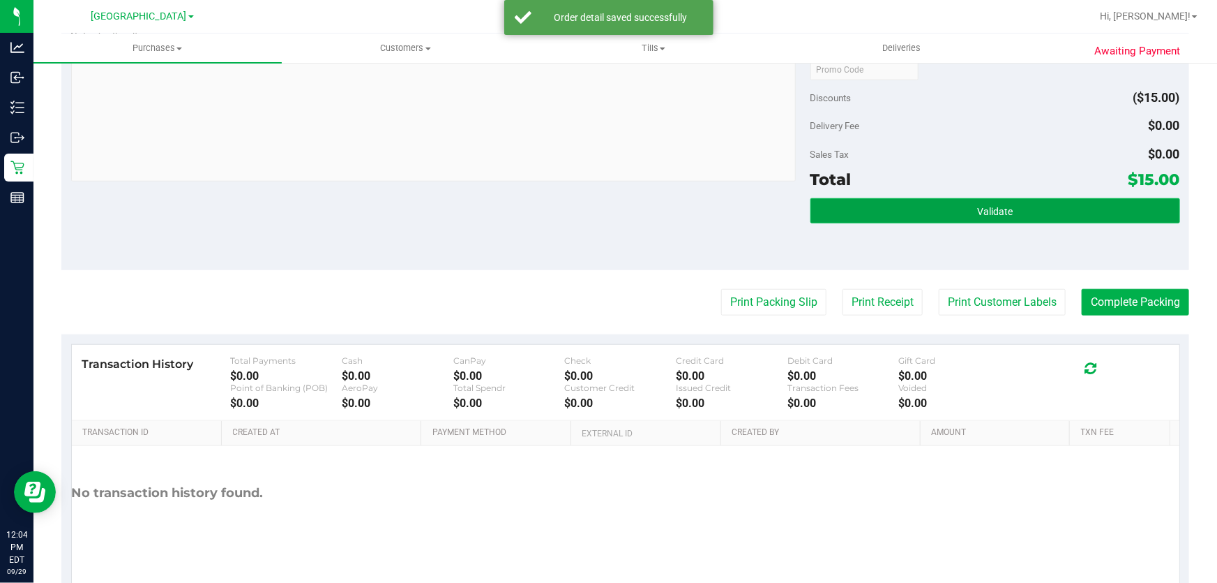
click at [1028, 211] on button "Validate" at bounding box center [996, 210] width 370 height 25
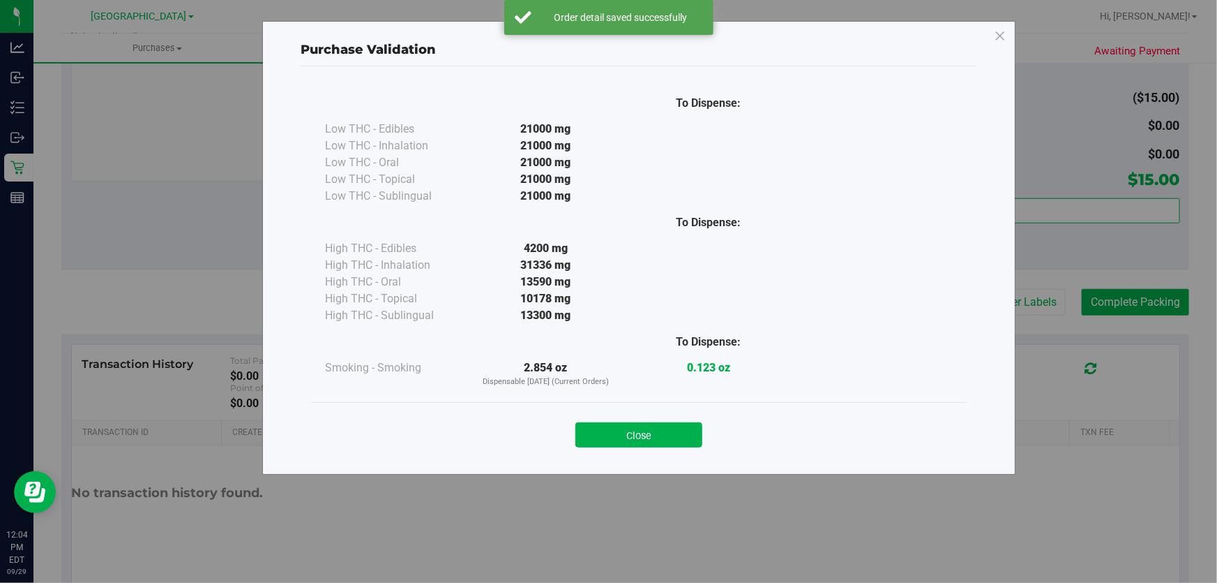
drag, startPoint x: 669, startPoint y: 441, endPoint x: 818, endPoint y: 404, distance: 153.8
click at [670, 440] on button "Close" at bounding box center [639, 434] width 127 height 25
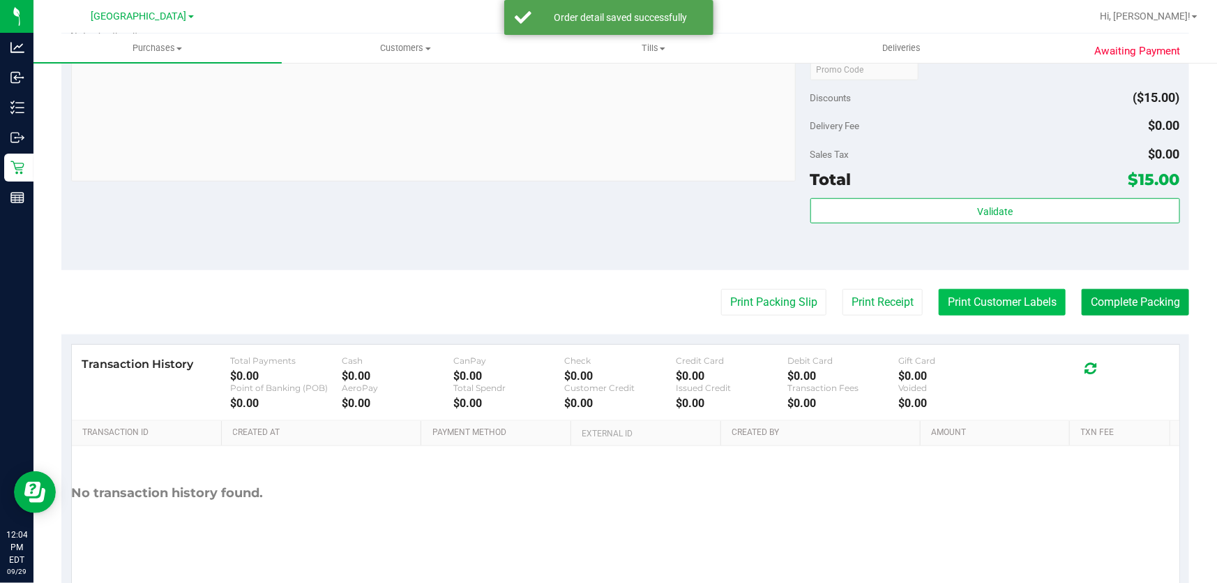
click at [1026, 310] on button "Print Customer Labels" at bounding box center [1002, 302] width 127 height 27
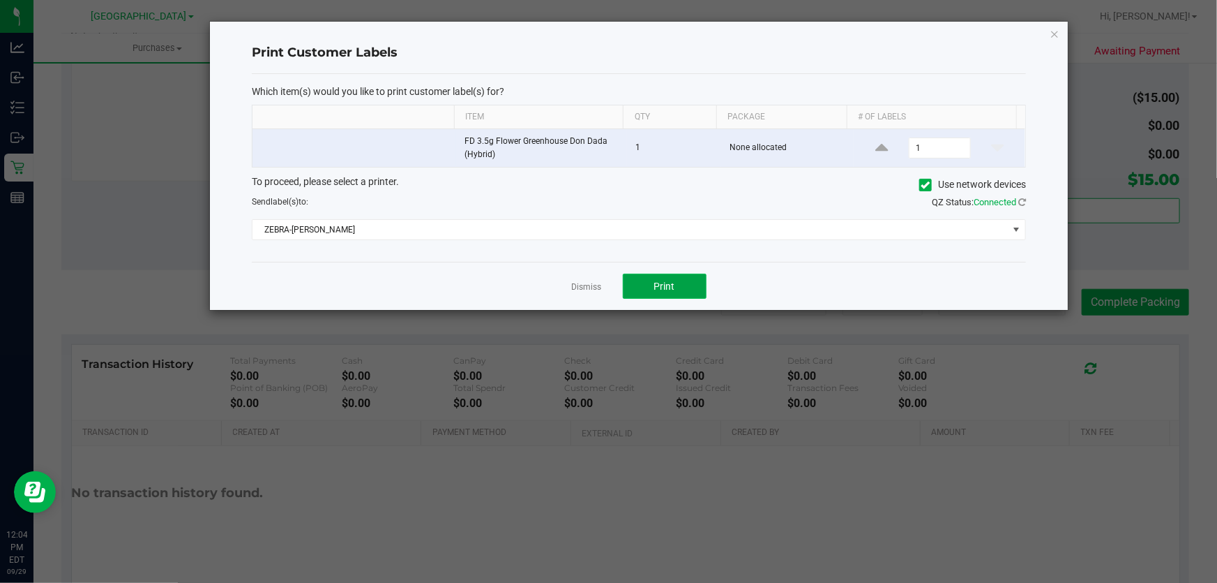
click at [659, 280] on span "Print" at bounding box center [664, 285] width 21 height 11
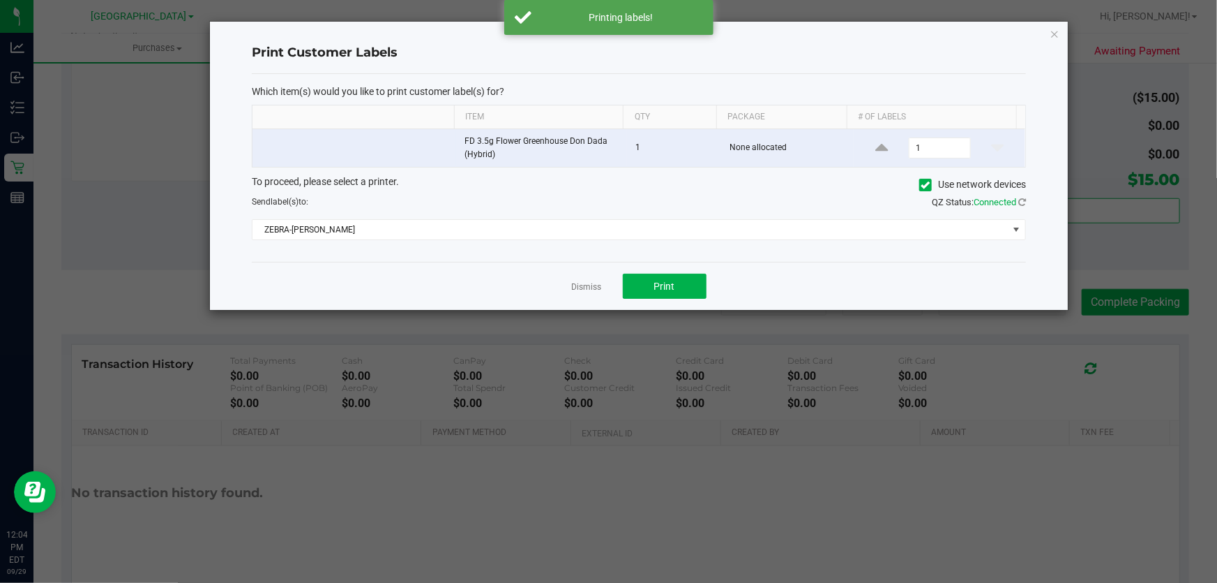
drag, startPoint x: 581, startPoint y: 286, endPoint x: 1101, endPoint y: 321, distance: 521.0
click at [581, 286] on link "Dismiss" at bounding box center [587, 287] width 30 height 12
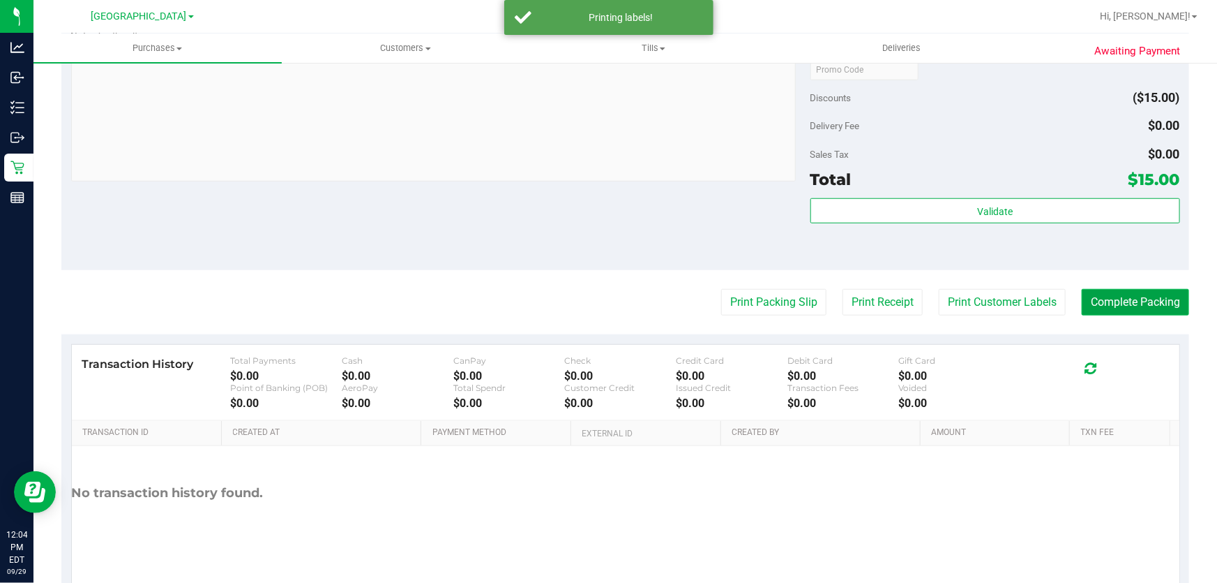
click at [1126, 298] on button "Complete Packing" at bounding box center [1135, 302] width 107 height 27
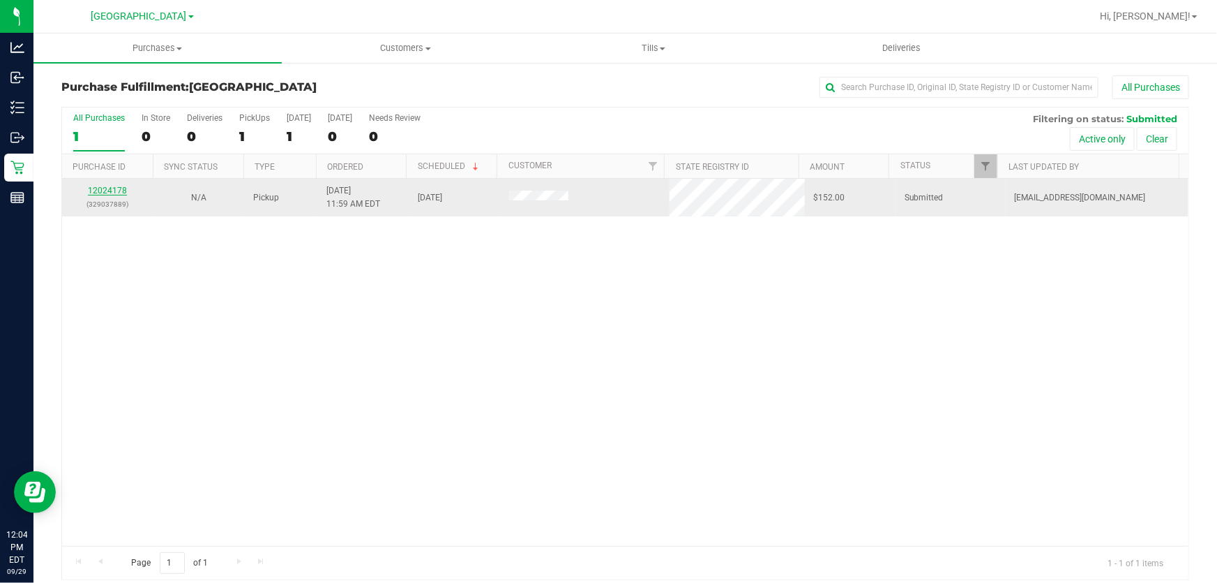
click at [105, 190] on link "12024178" at bounding box center [107, 191] width 39 height 10
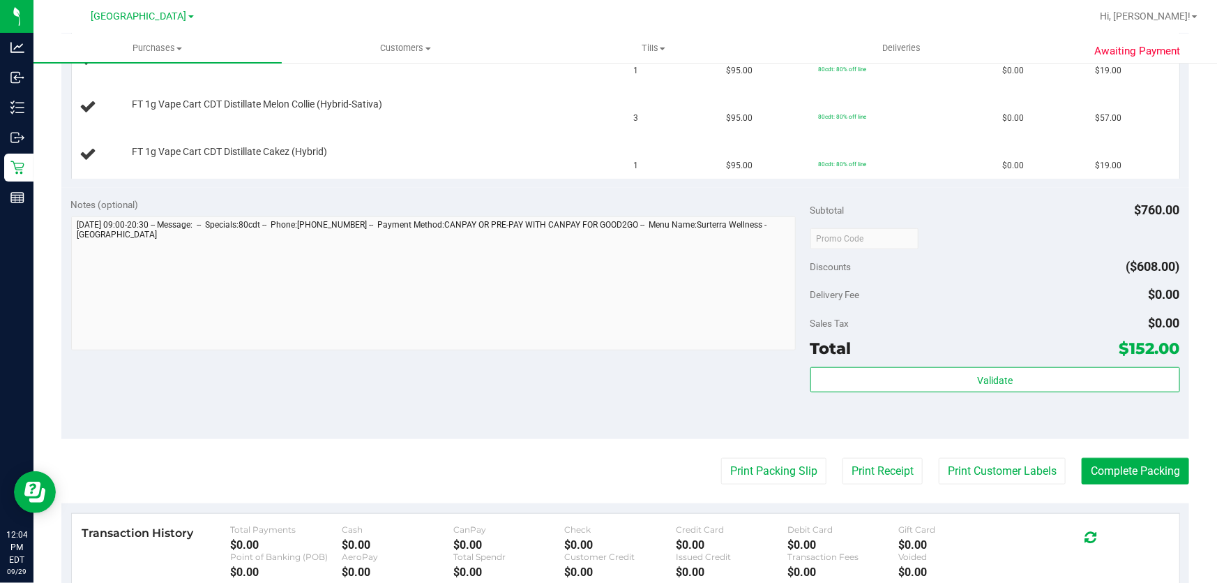
scroll to position [571, 0]
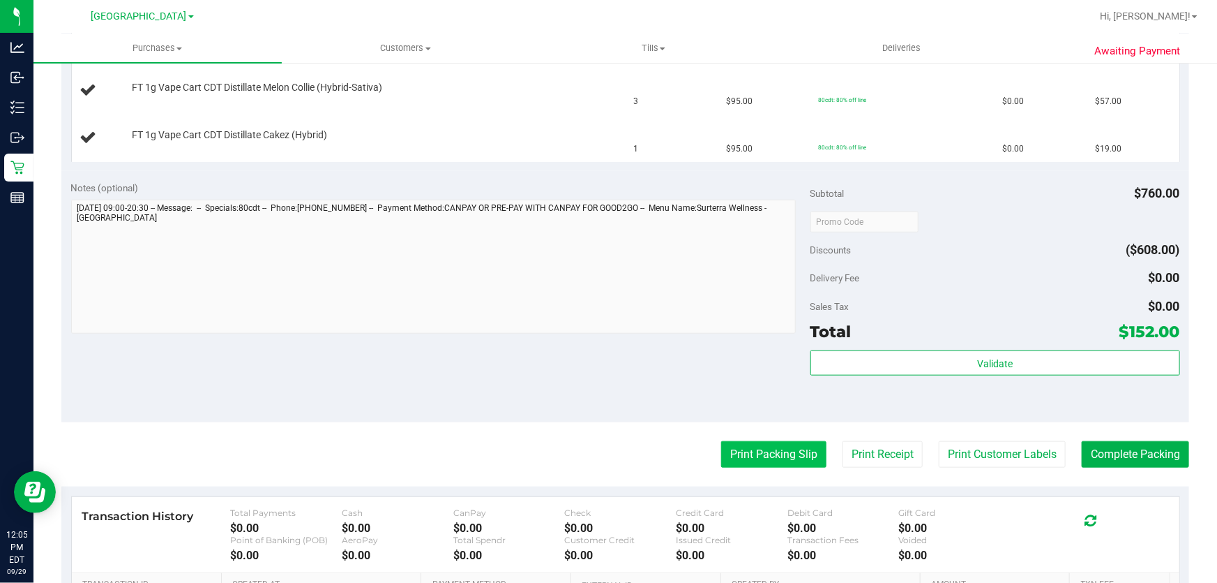
click at [798, 456] on button "Print Packing Slip" at bounding box center [773, 454] width 105 height 27
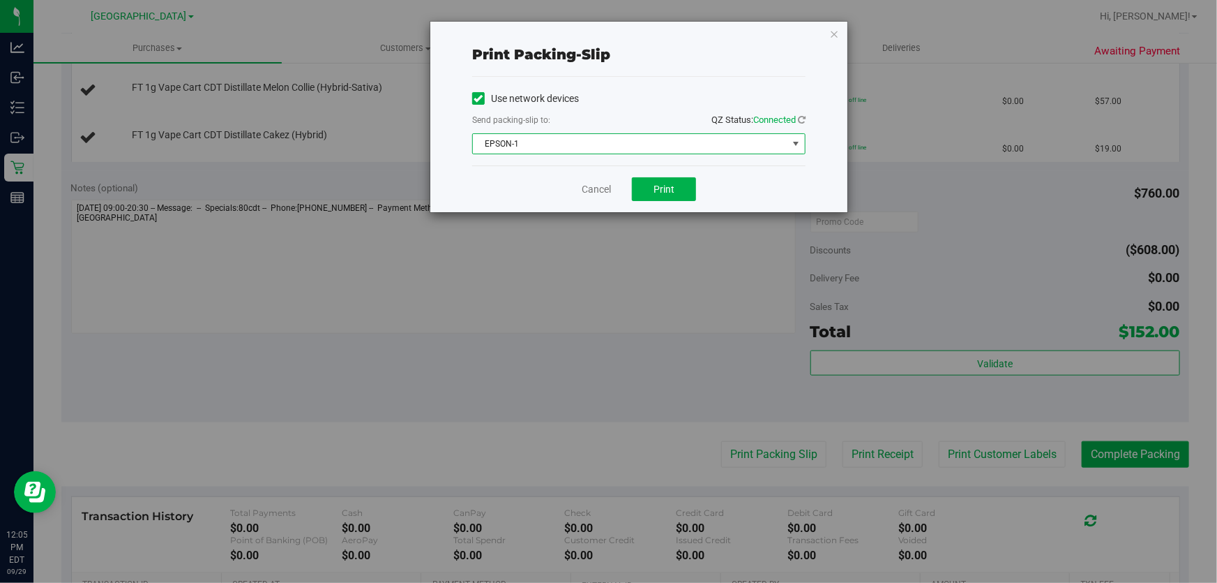
click at [722, 141] on span "EPSON-1" at bounding box center [630, 144] width 315 height 20
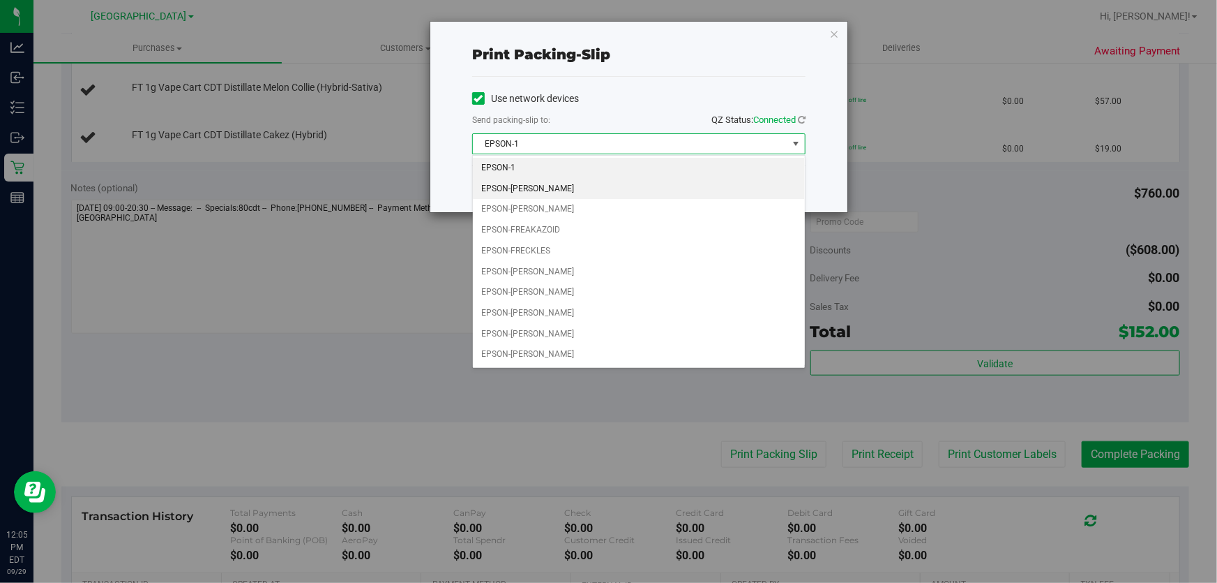
click at [583, 186] on li "EPSON-[PERSON_NAME]" at bounding box center [639, 189] width 332 height 21
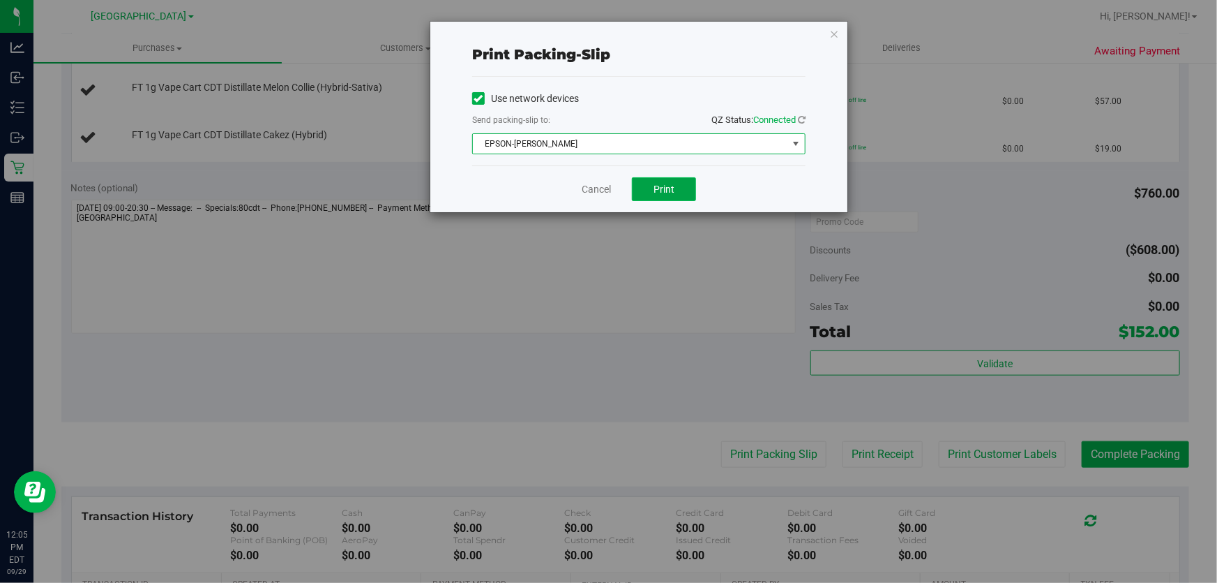
click at [657, 184] on span "Print" at bounding box center [664, 188] width 21 height 11
click at [592, 190] on link "Cancel" at bounding box center [596, 189] width 29 height 15
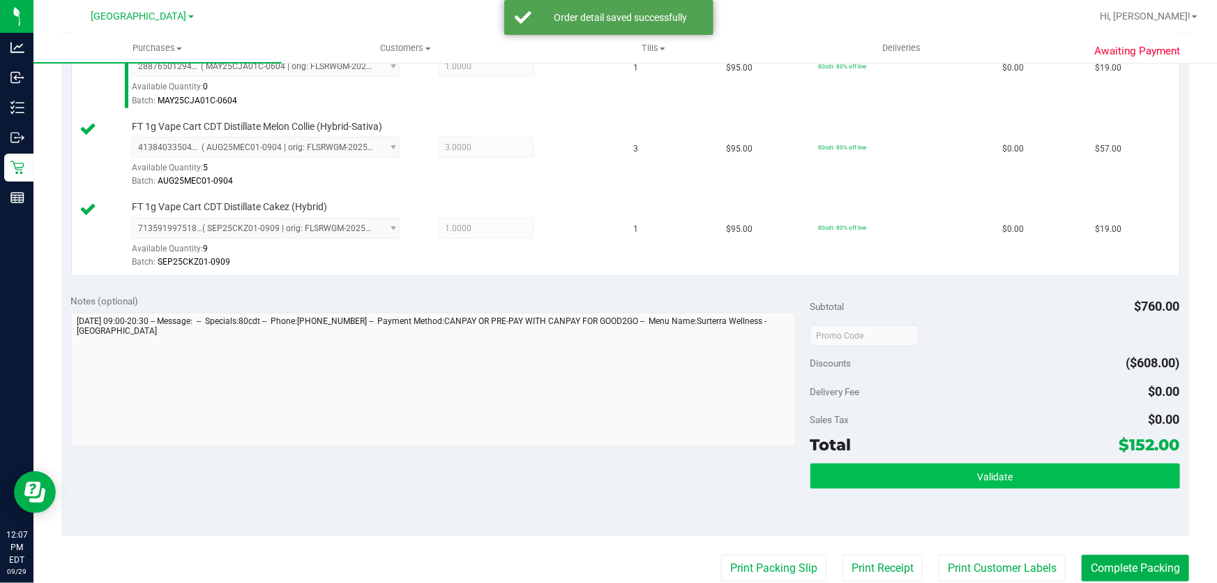
scroll to position [824, 0]
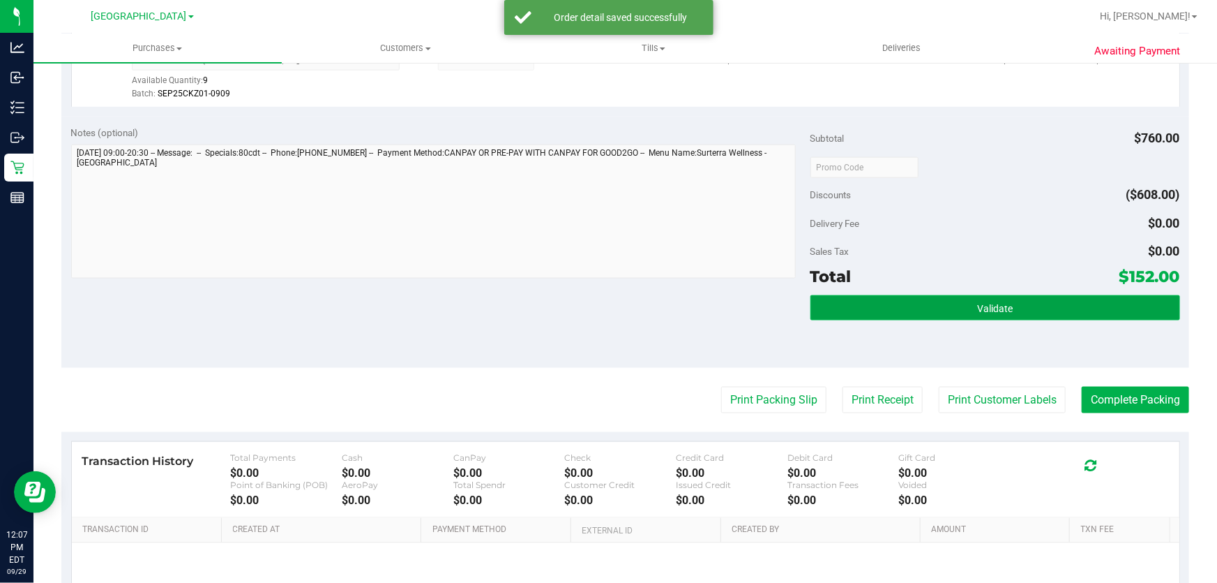
click at [1033, 308] on button "Validate" at bounding box center [996, 307] width 370 height 25
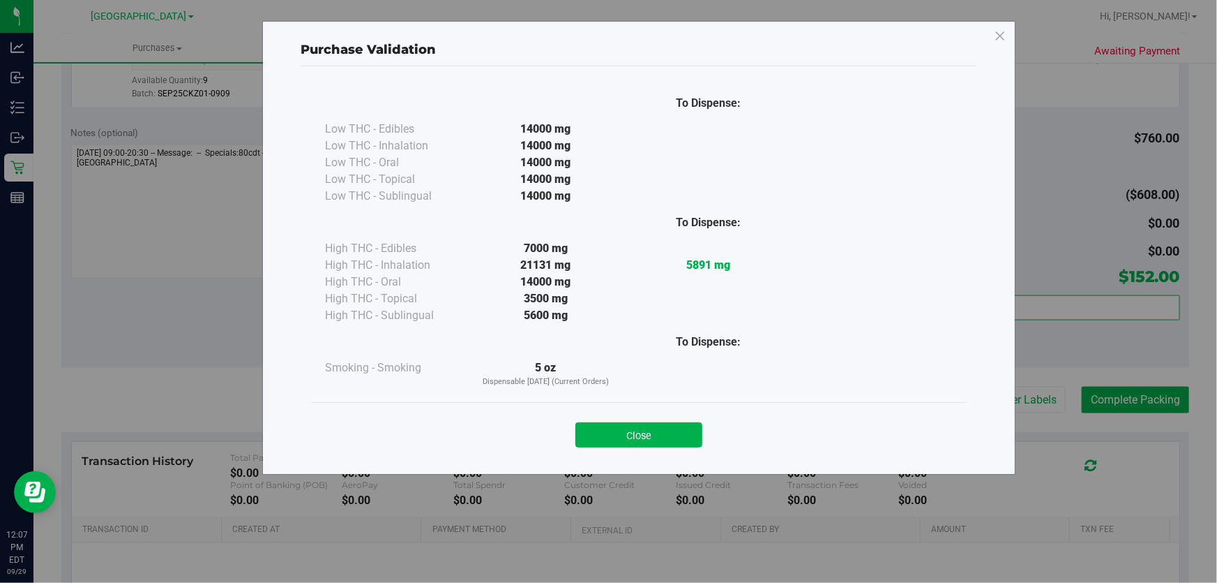
drag, startPoint x: 670, startPoint y: 437, endPoint x: 886, endPoint y: 467, distance: 218.5
click at [673, 436] on button "Close" at bounding box center [639, 434] width 127 height 25
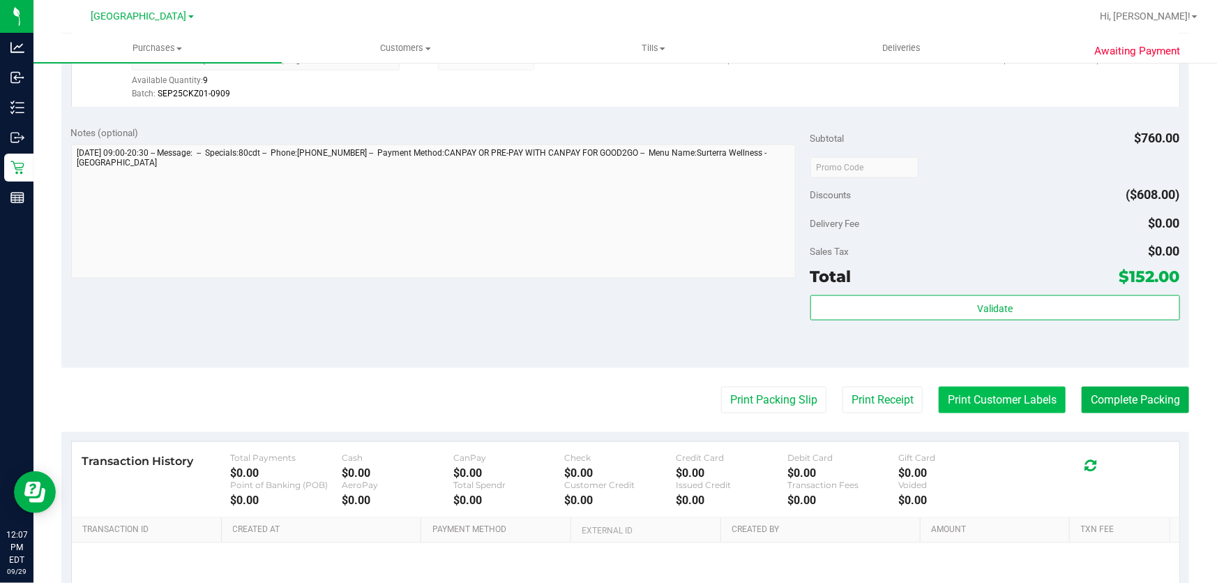
click at [990, 390] on button "Print Customer Labels" at bounding box center [1002, 400] width 127 height 27
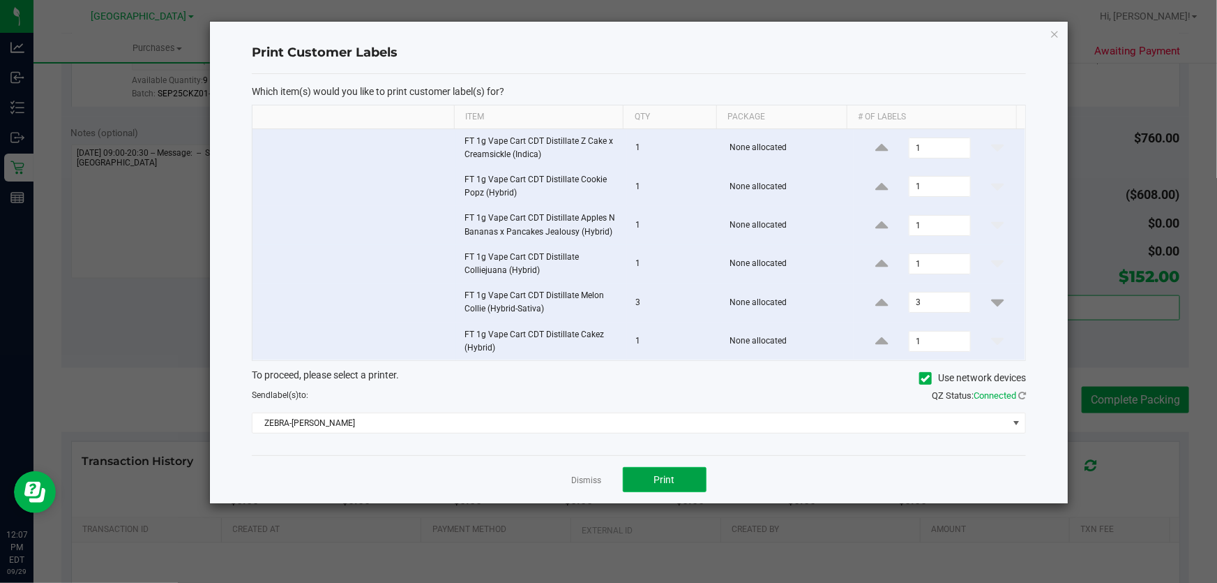
click at [675, 474] on button "Print" at bounding box center [665, 479] width 84 height 25
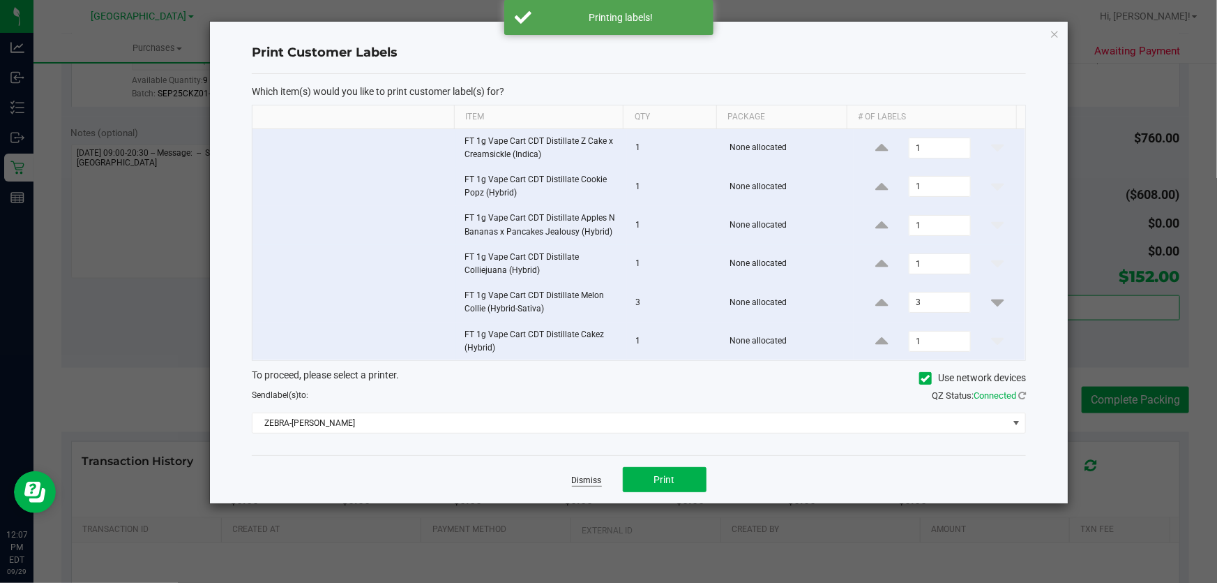
click at [592, 484] on link "Dismiss" at bounding box center [587, 480] width 30 height 12
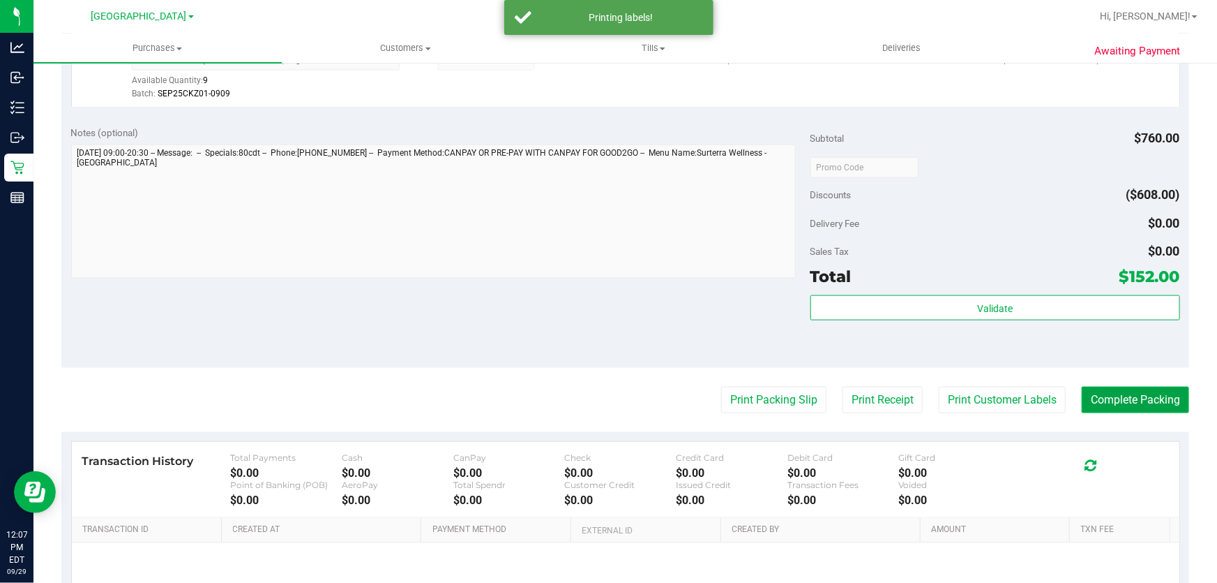
click at [1106, 398] on button "Complete Packing" at bounding box center [1135, 400] width 107 height 27
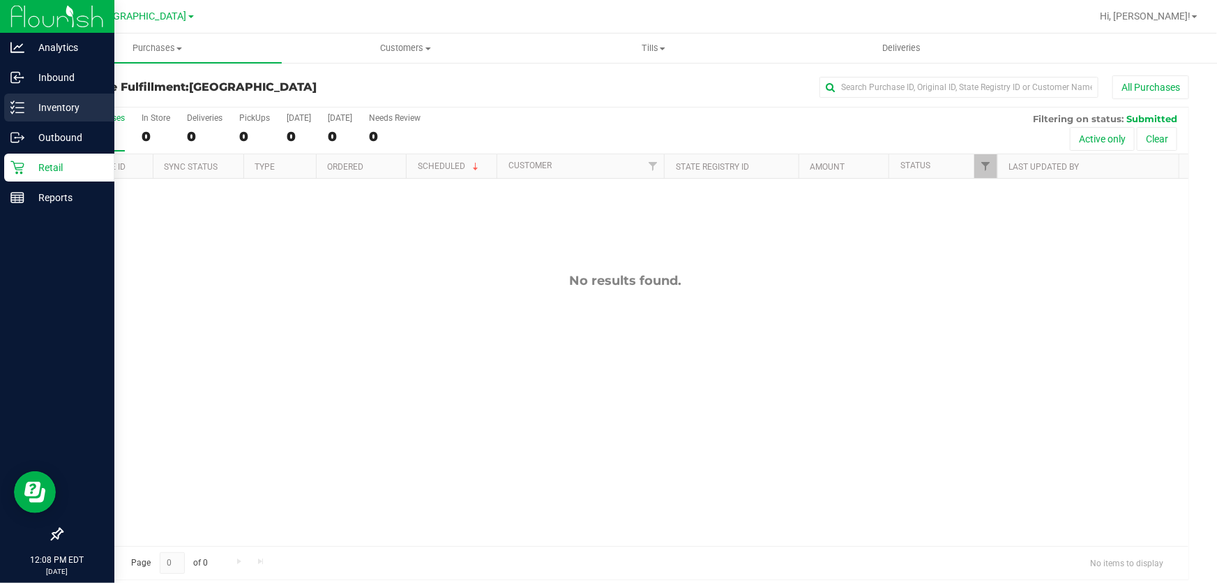
click at [68, 105] on p "Inventory" at bounding box center [66, 107] width 84 height 17
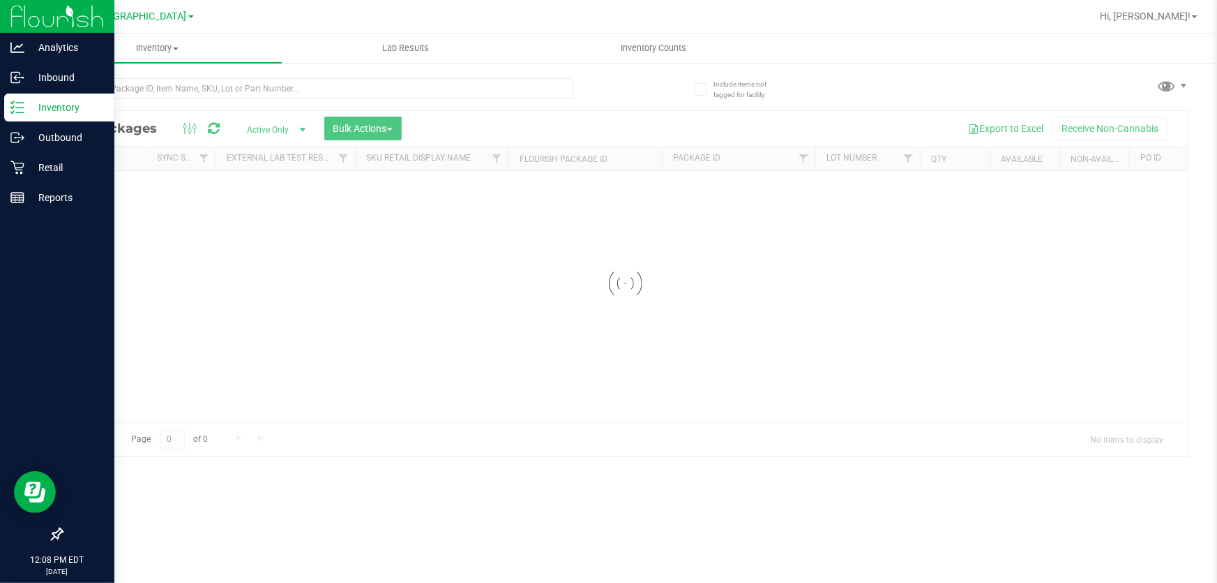
click at [69, 103] on p "Inventory" at bounding box center [66, 107] width 84 height 17
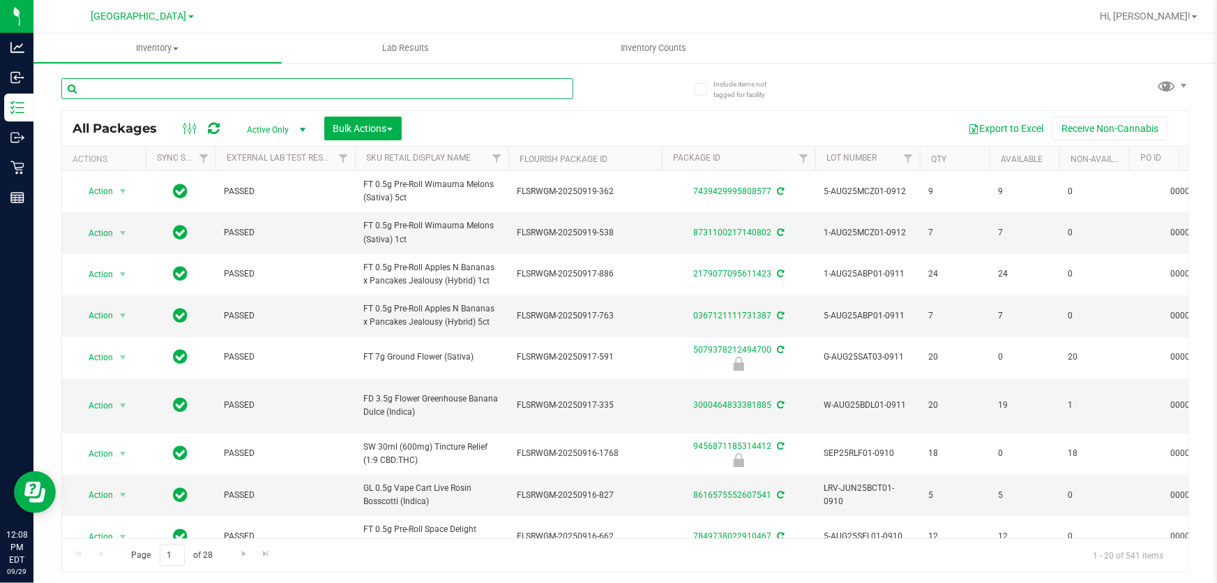
click at [148, 91] on input "text" at bounding box center [317, 88] width 512 height 21
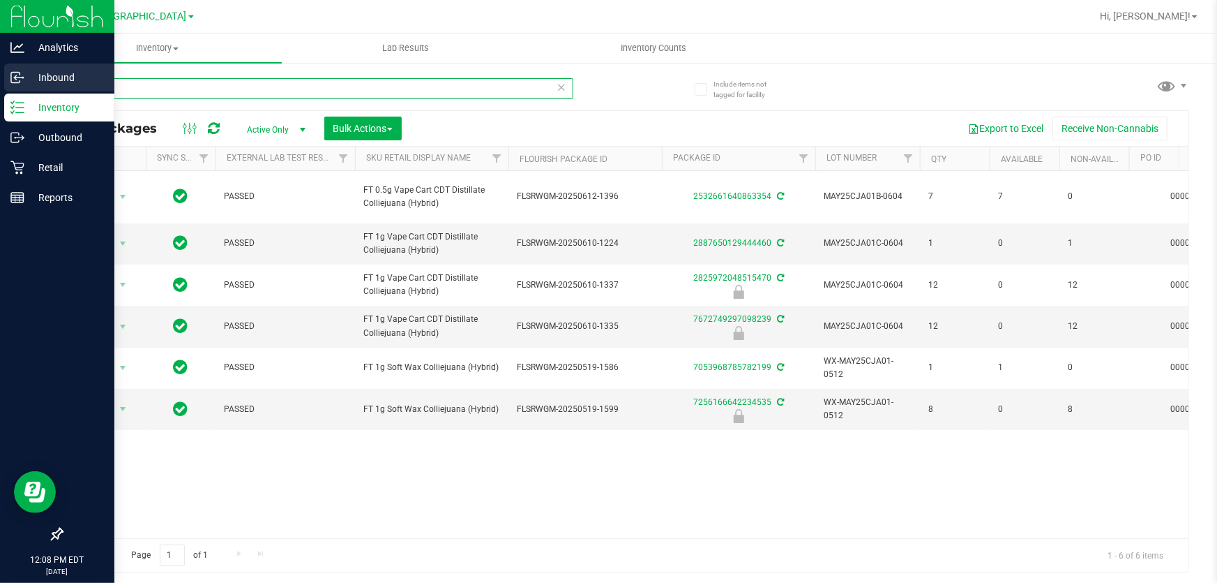
type input "cja"
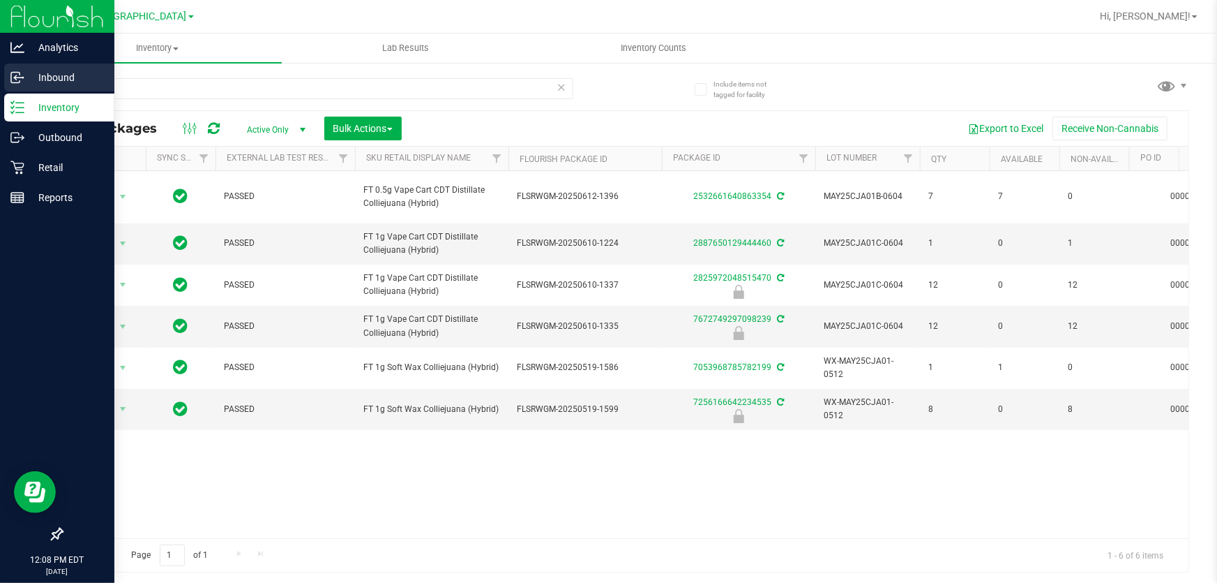
click at [16, 73] on icon at bounding box center [15, 78] width 8 height 10
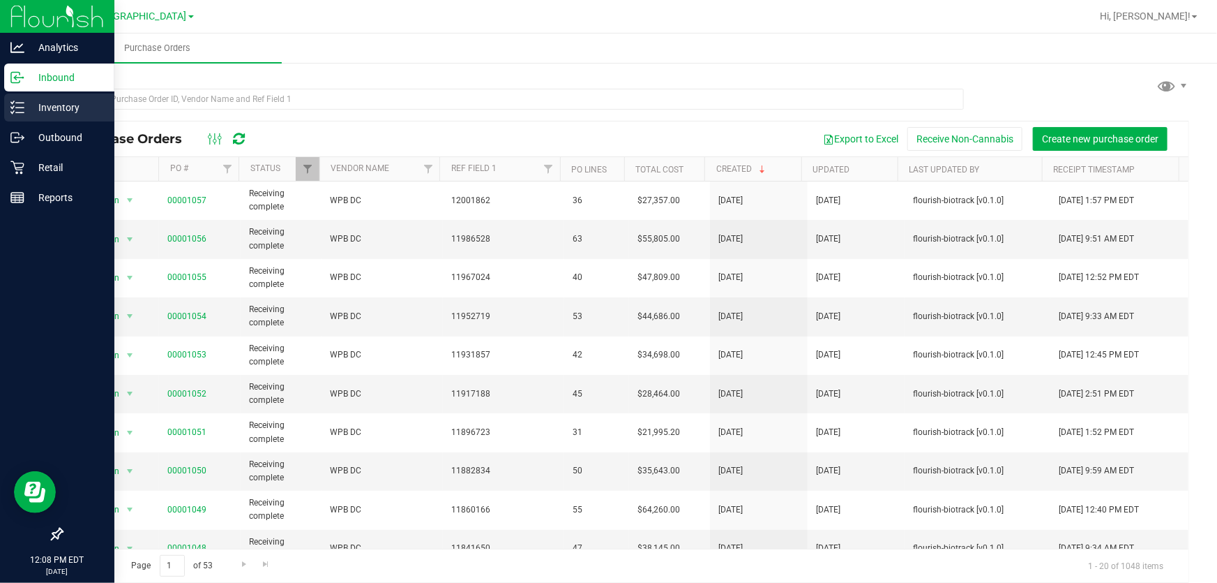
click at [65, 108] on p "Inventory" at bounding box center [66, 107] width 84 height 17
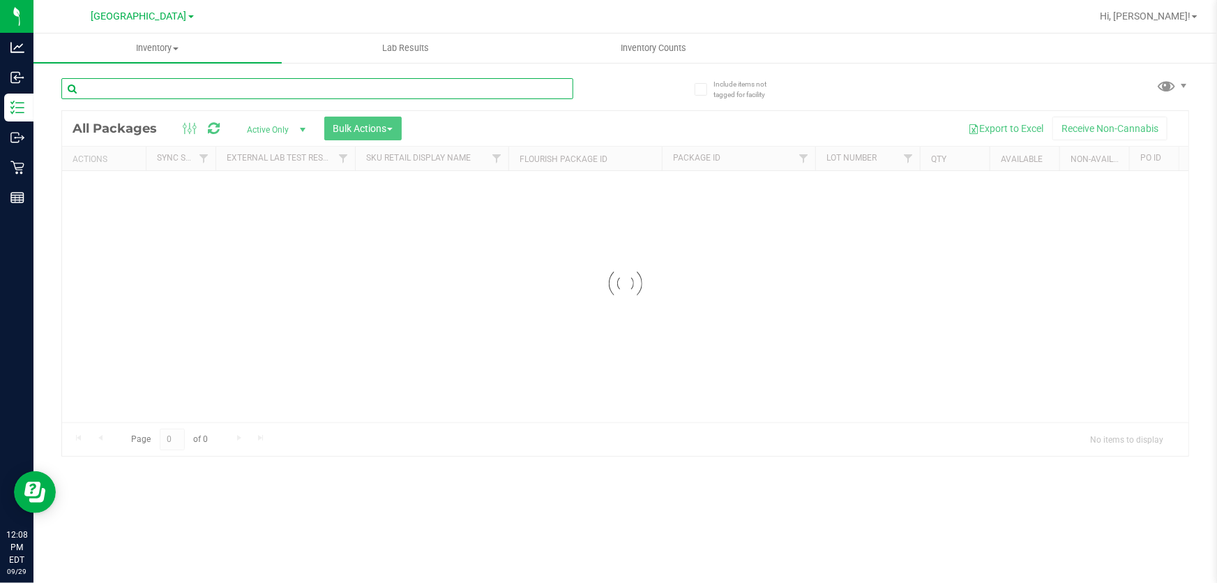
click at [226, 89] on input "text" at bounding box center [317, 88] width 512 height 21
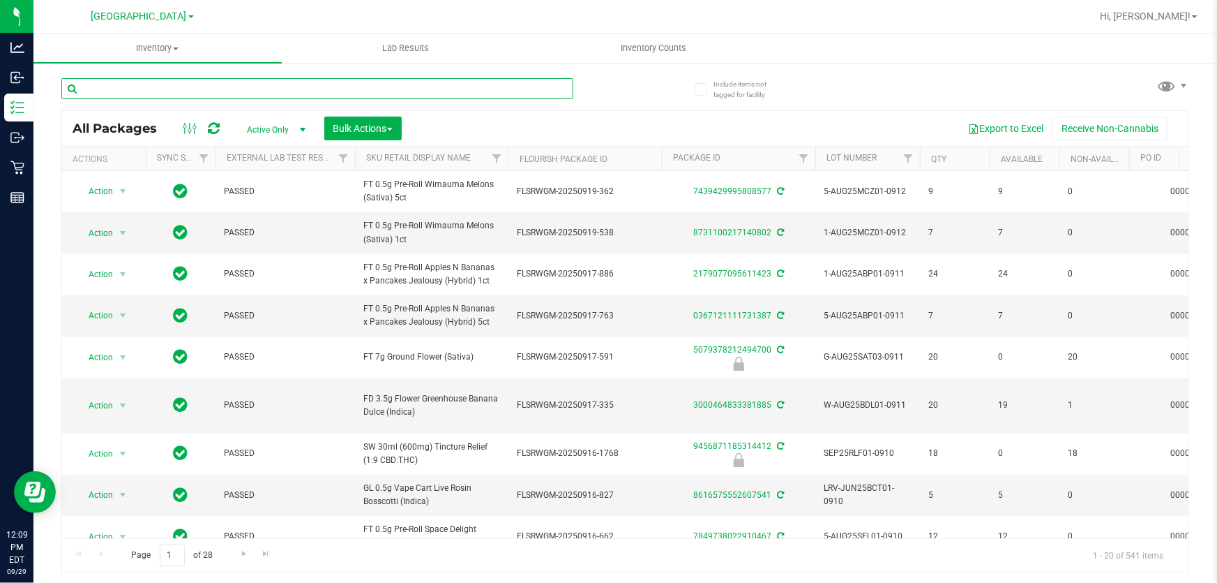
click at [268, 93] on input "text" at bounding box center [317, 88] width 512 height 21
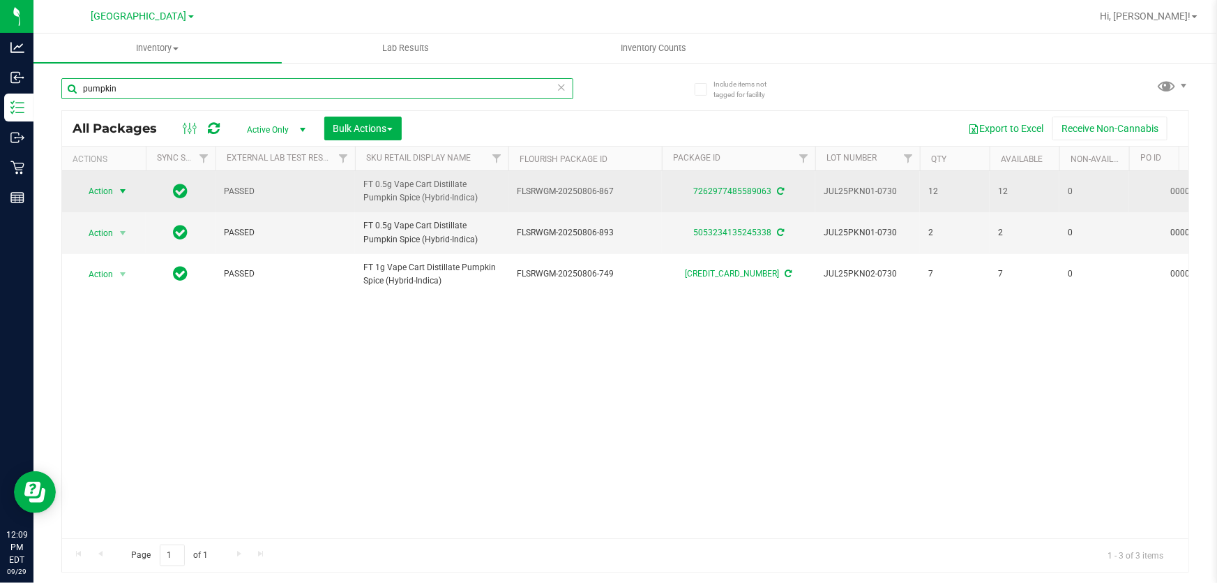
type input "pumpkin"
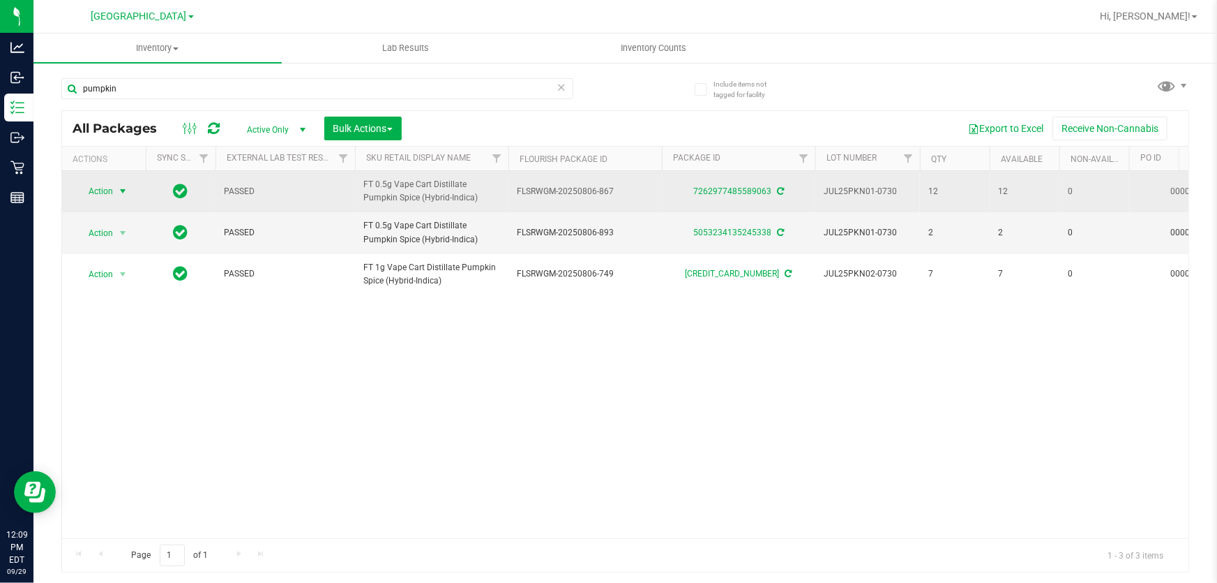
click at [125, 188] on span "select" at bounding box center [122, 191] width 11 height 11
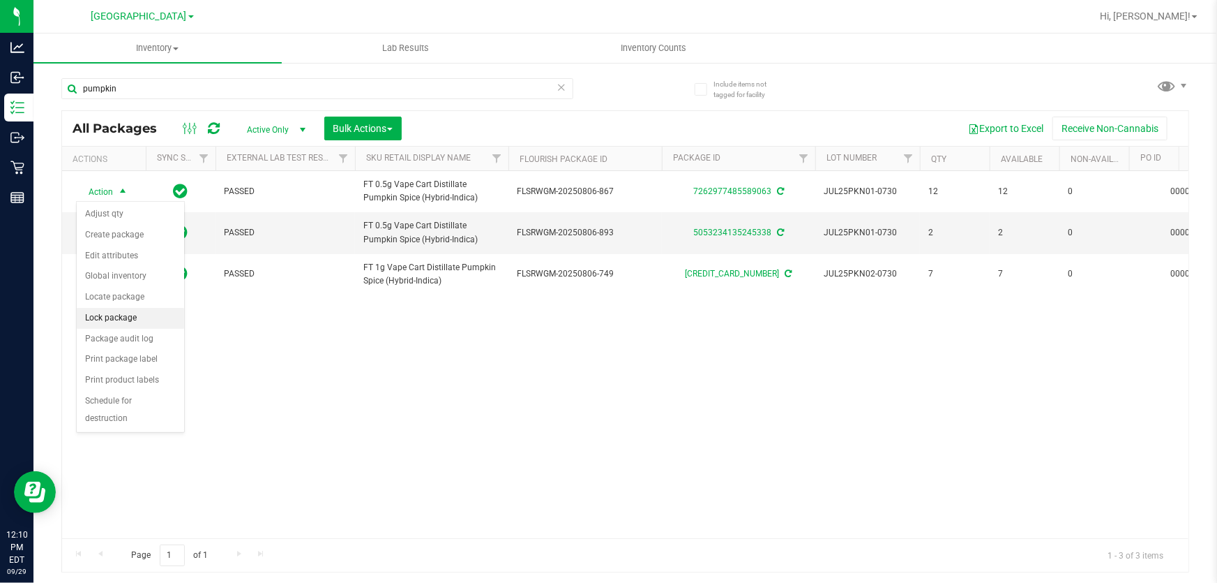
click at [151, 317] on li "Lock package" at bounding box center [130, 318] width 107 height 21
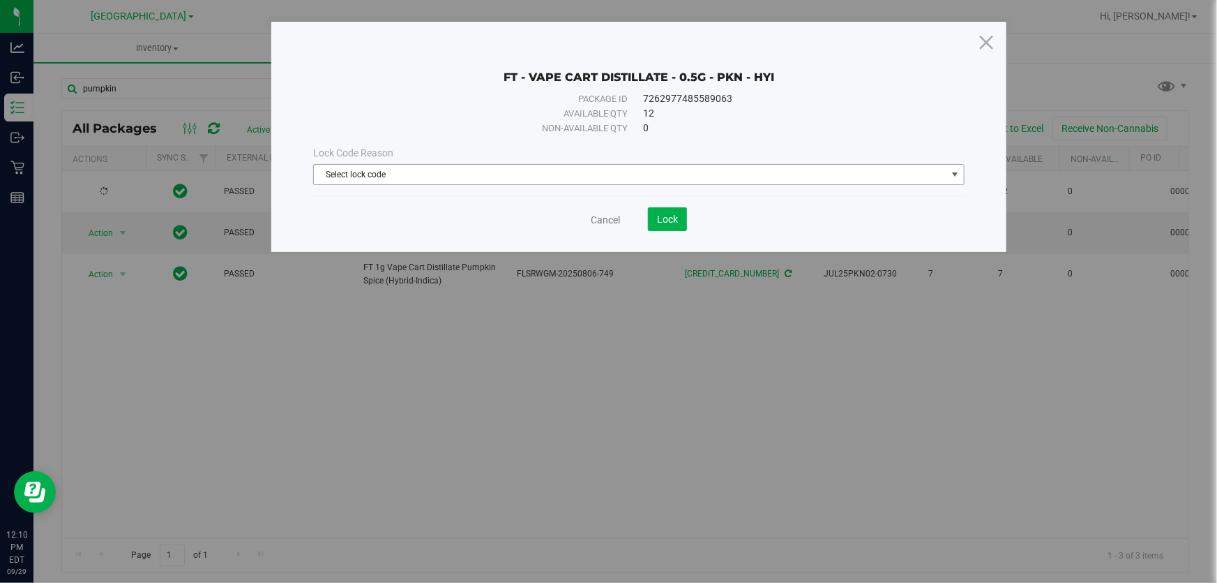
click at [669, 179] on span "Select lock code" at bounding box center [630, 175] width 633 height 20
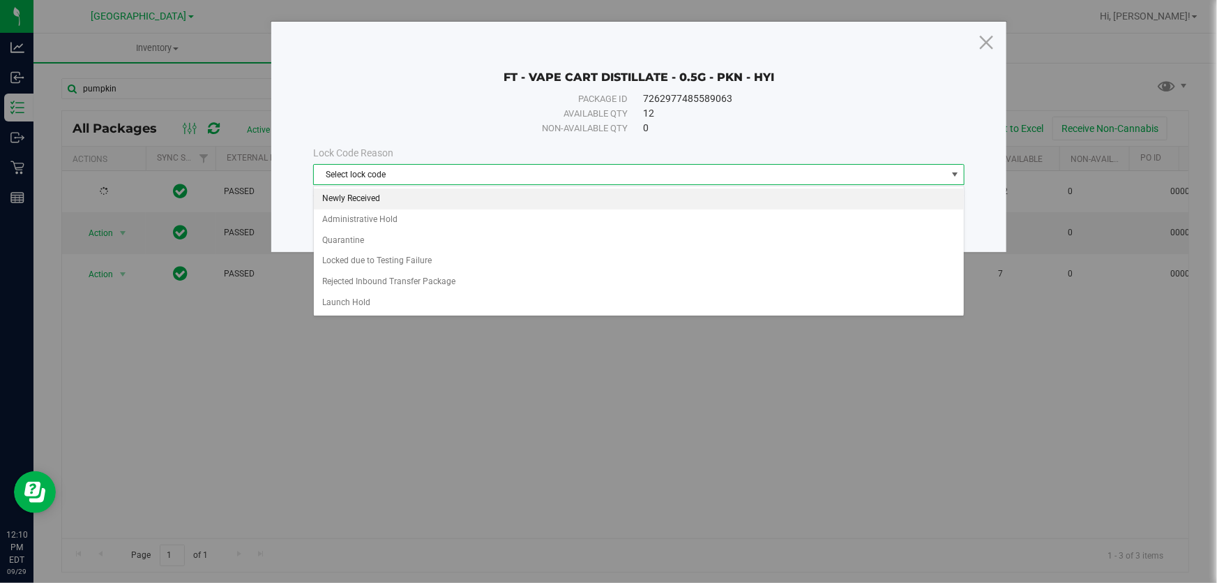
click at [454, 198] on li "Newly Received" at bounding box center [639, 198] width 650 height 21
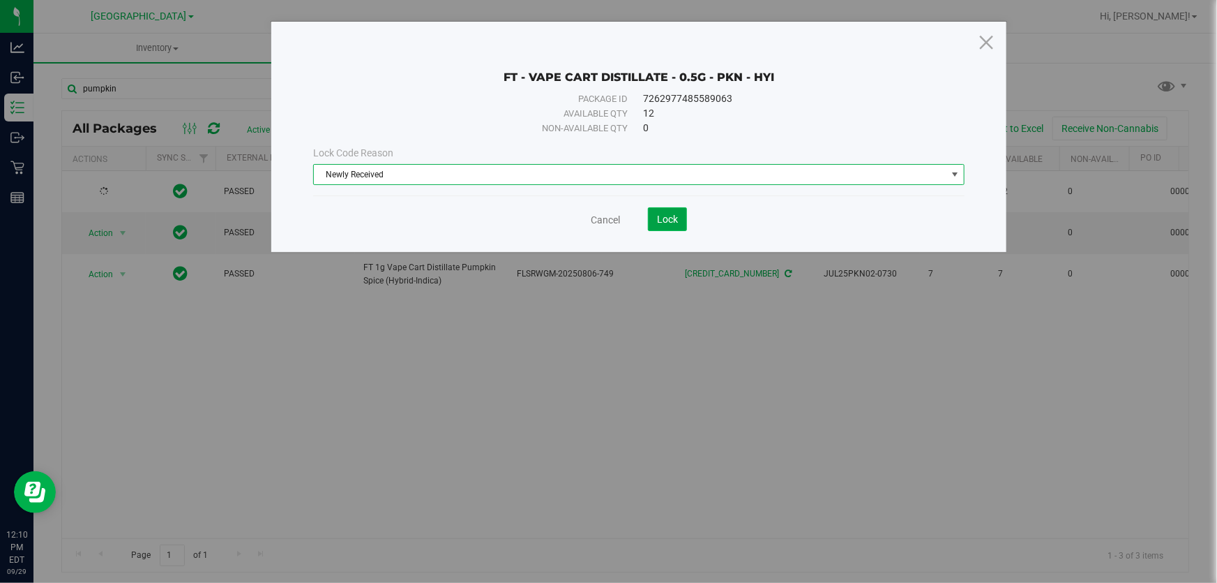
click at [666, 223] on span "Lock" at bounding box center [667, 218] width 21 height 11
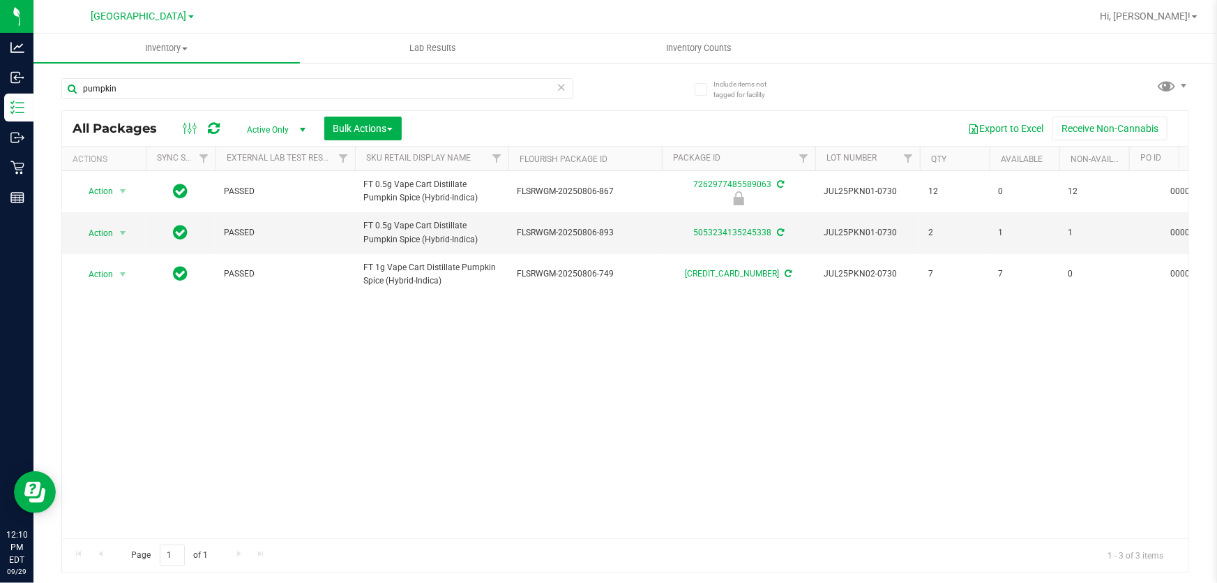
click at [560, 78] on icon at bounding box center [562, 86] width 10 height 17
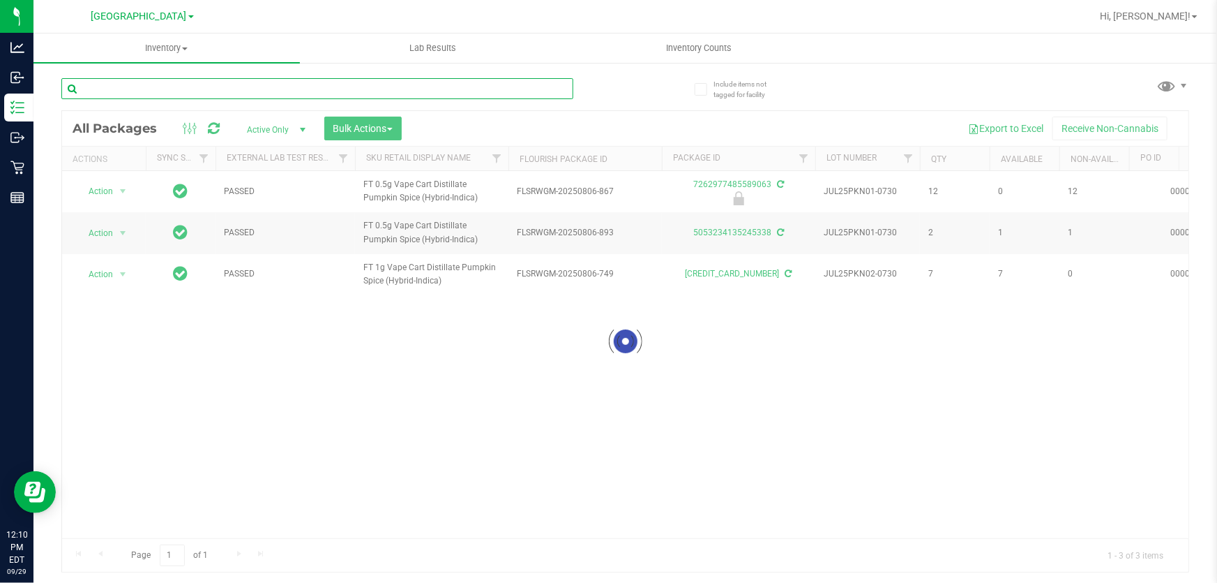
click at [403, 89] on input "text" at bounding box center [317, 88] width 512 height 21
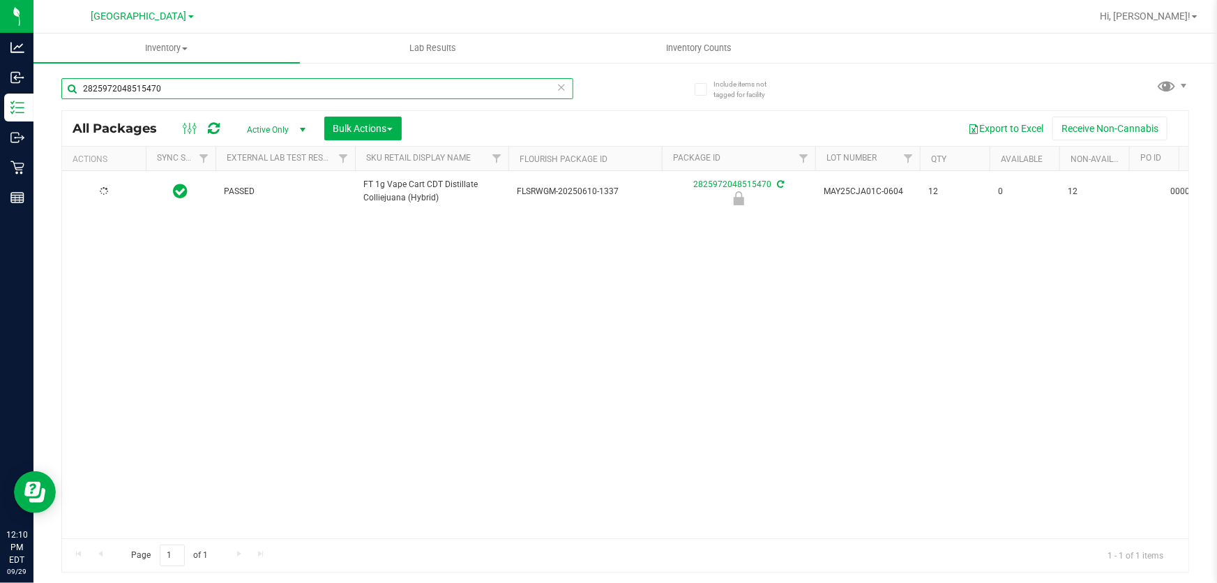
type input "2825972048515470"
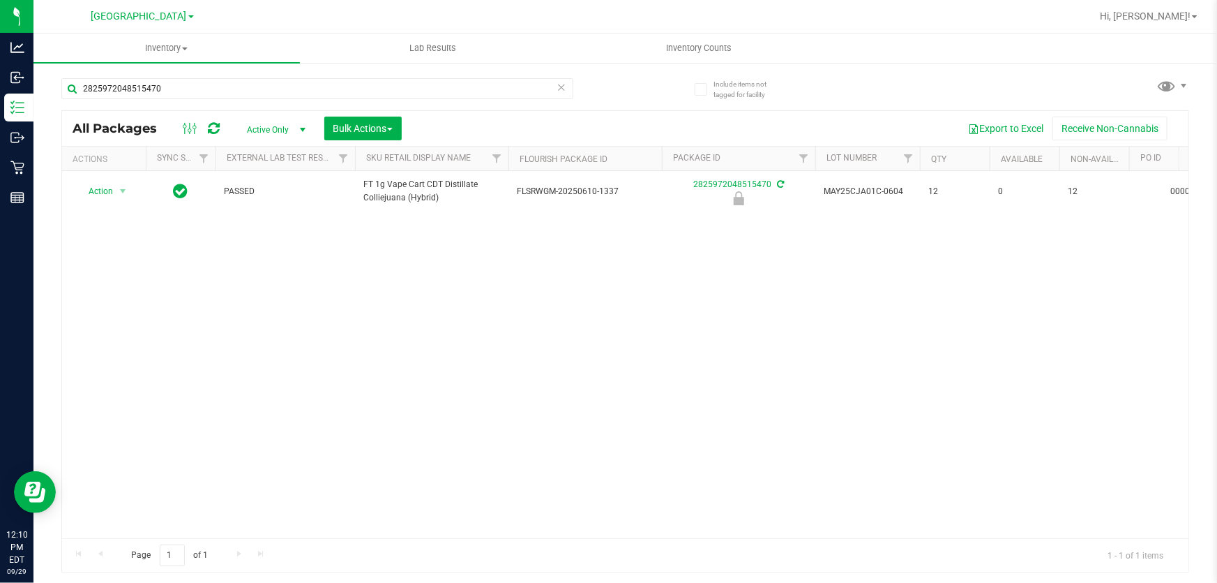
click at [317, 331] on div "Action Action Edit attributes Global inventory Locate package Package audit log…" at bounding box center [625, 354] width 1127 height 367
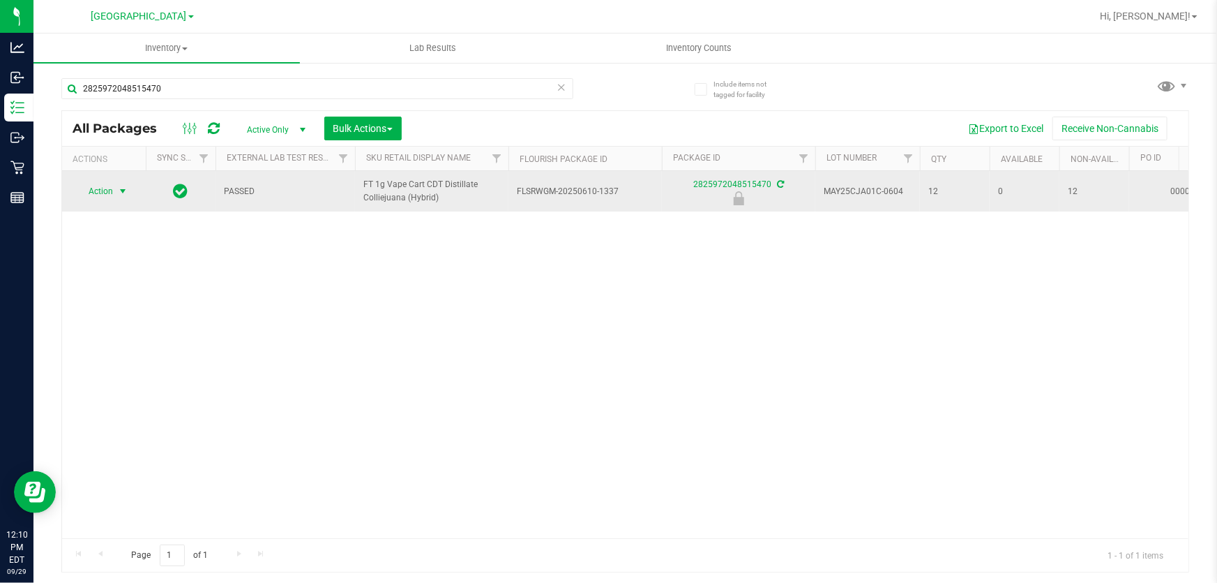
click at [126, 190] on span "select" at bounding box center [122, 191] width 11 height 11
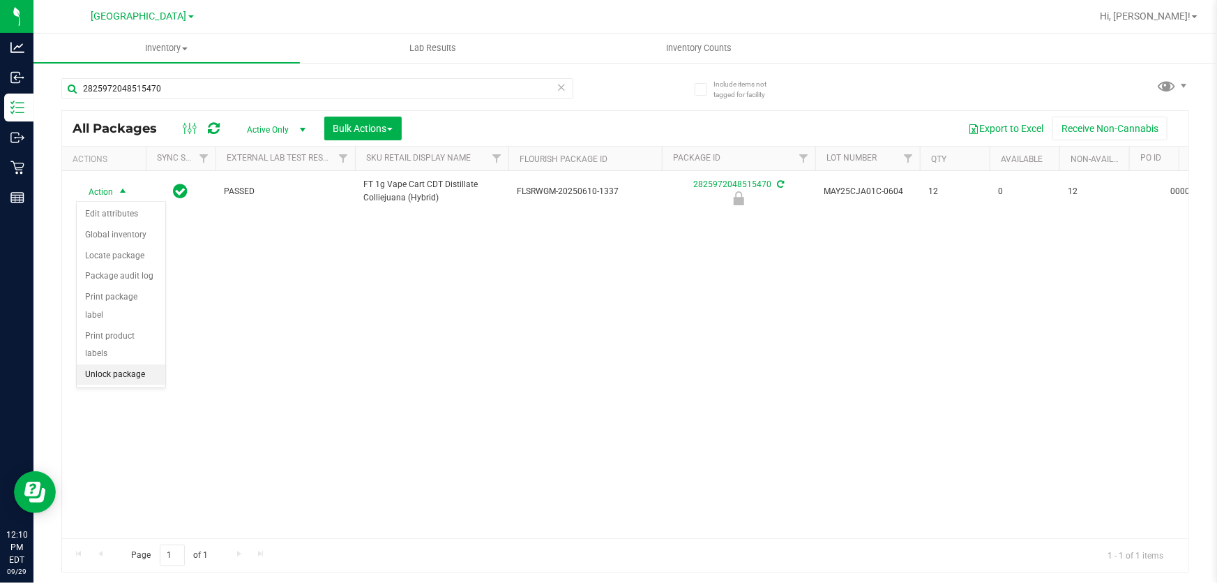
click at [143, 364] on li "Unlock package" at bounding box center [121, 374] width 89 height 21
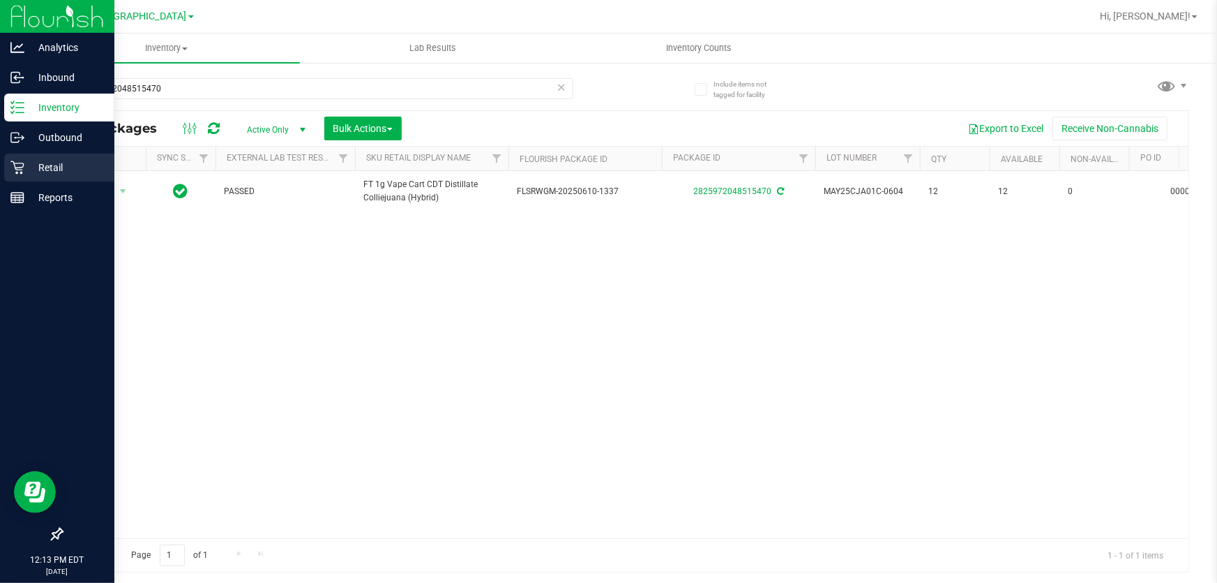
click at [24, 164] on p "Retail" at bounding box center [66, 167] width 84 height 17
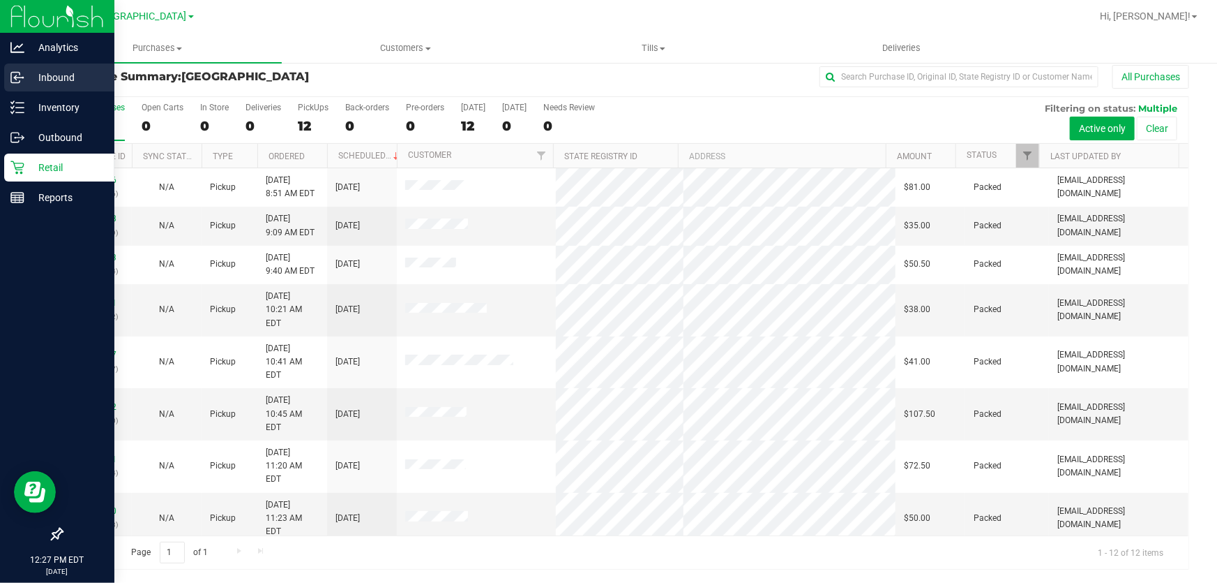
click at [49, 81] on p "Inbound" at bounding box center [66, 77] width 84 height 17
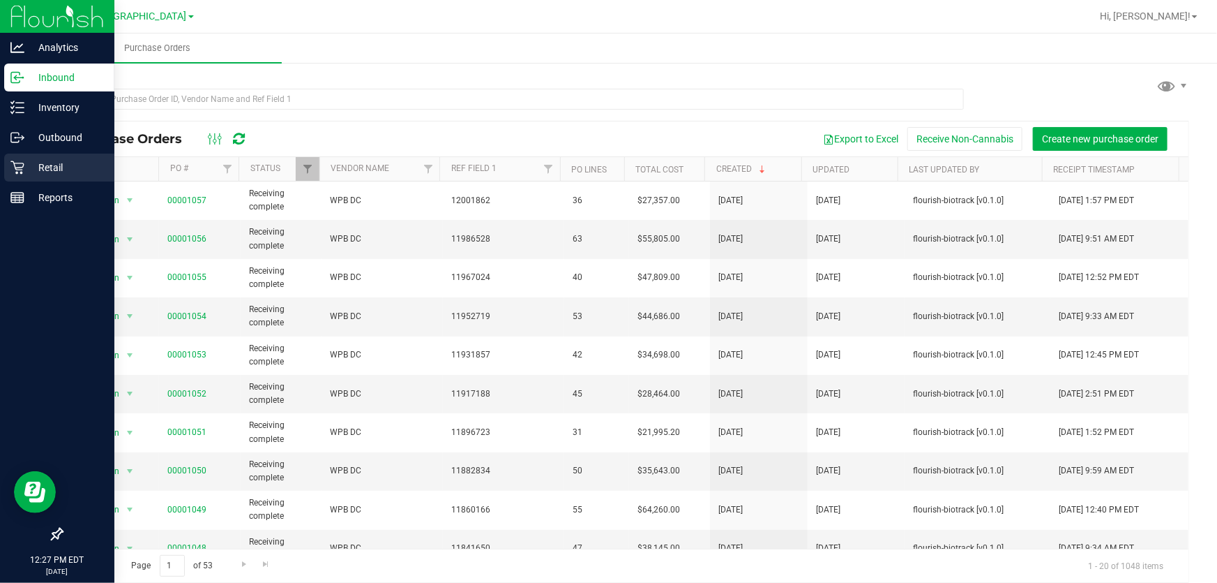
click at [24, 172] on p "Retail" at bounding box center [66, 167] width 84 height 17
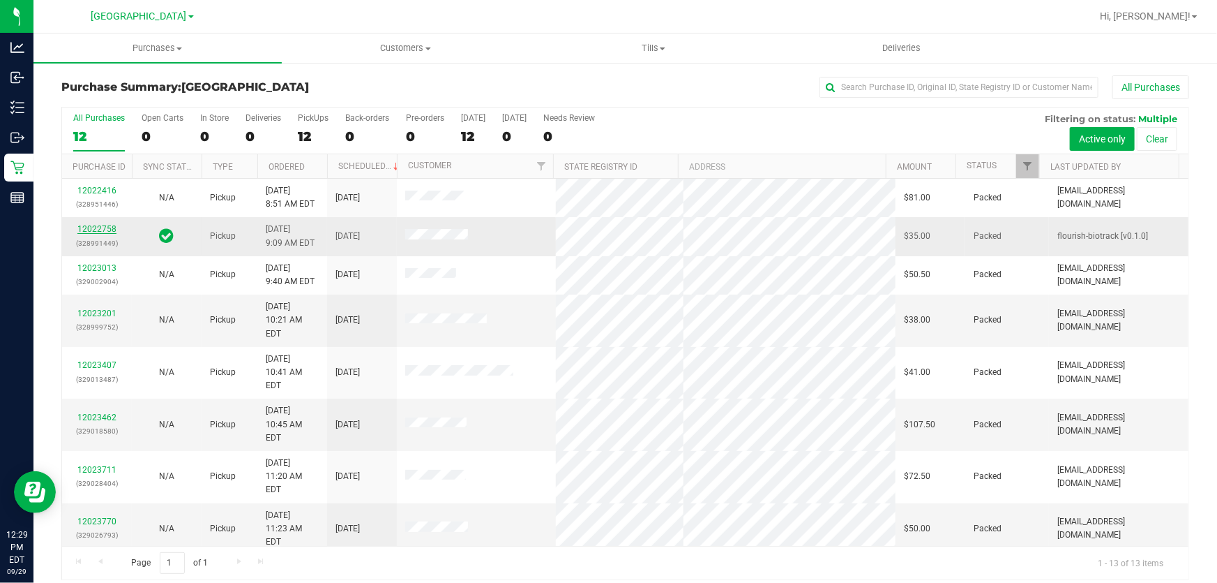
click at [110, 228] on link "12022758" at bounding box center [96, 229] width 39 height 10
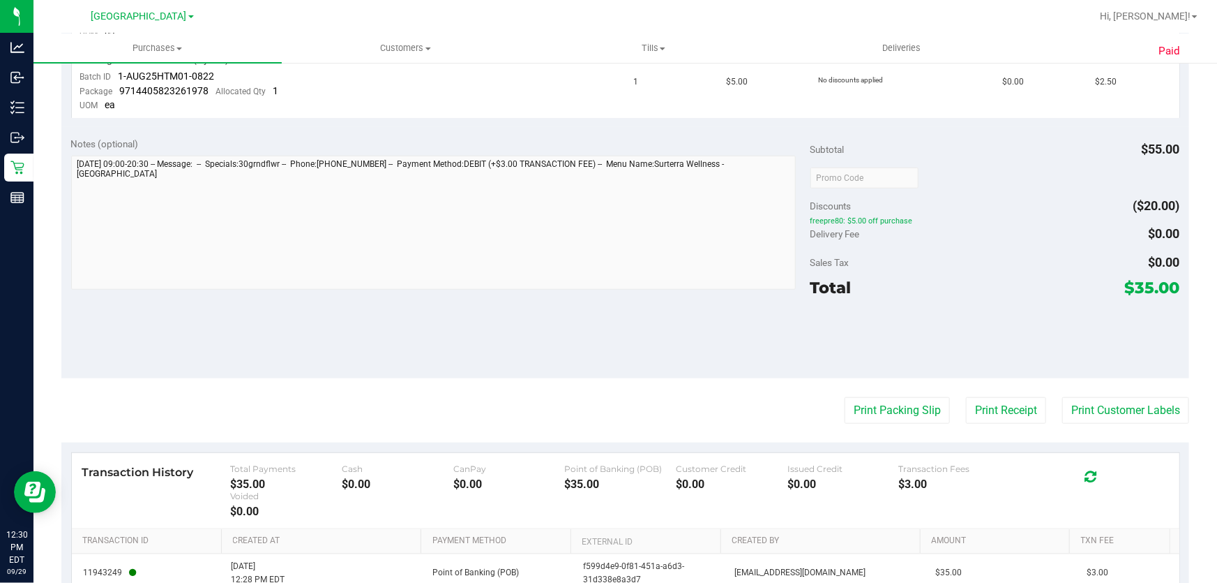
scroll to position [253, 0]
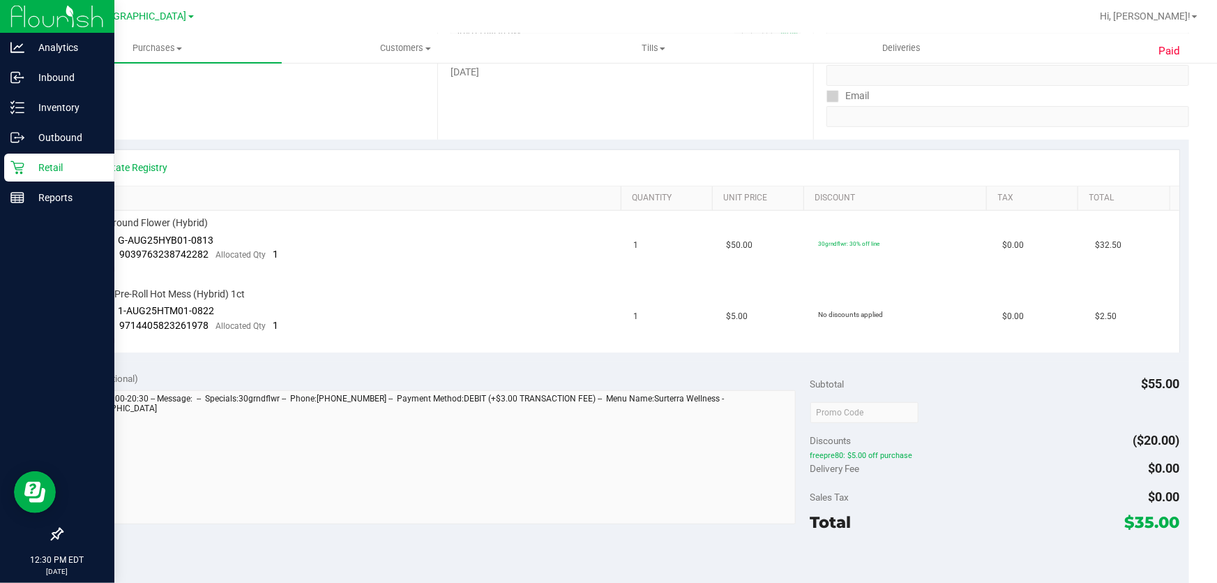
click at [15, 167] on icon at bounding box center [16, 167] width 13 height 13
